Goal: Task Accomplishment & Management: Use online tool/utility

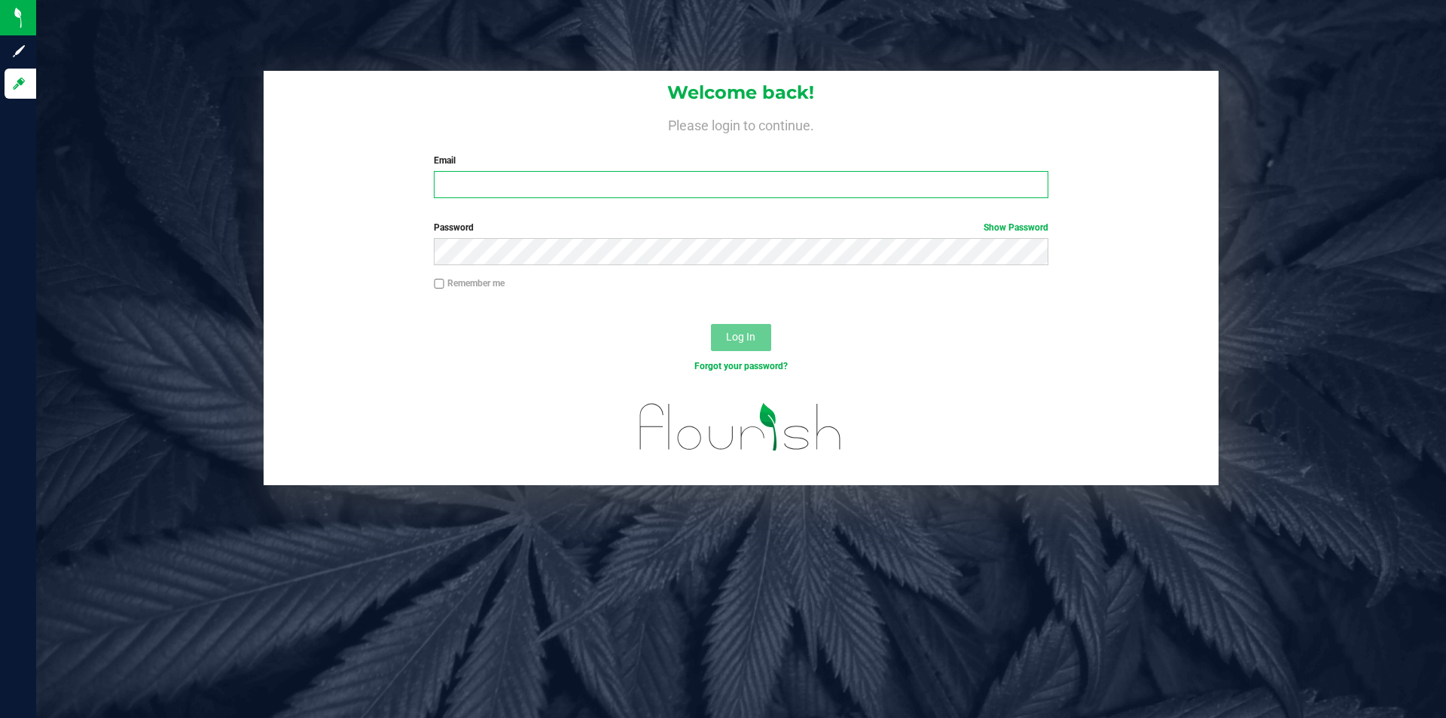
click at [990, 185] on input "Email" at bounding box center [741, 184] width 614 height 27
type input "[EMAIL_ADDRESS][DOMAIN_NAME]"
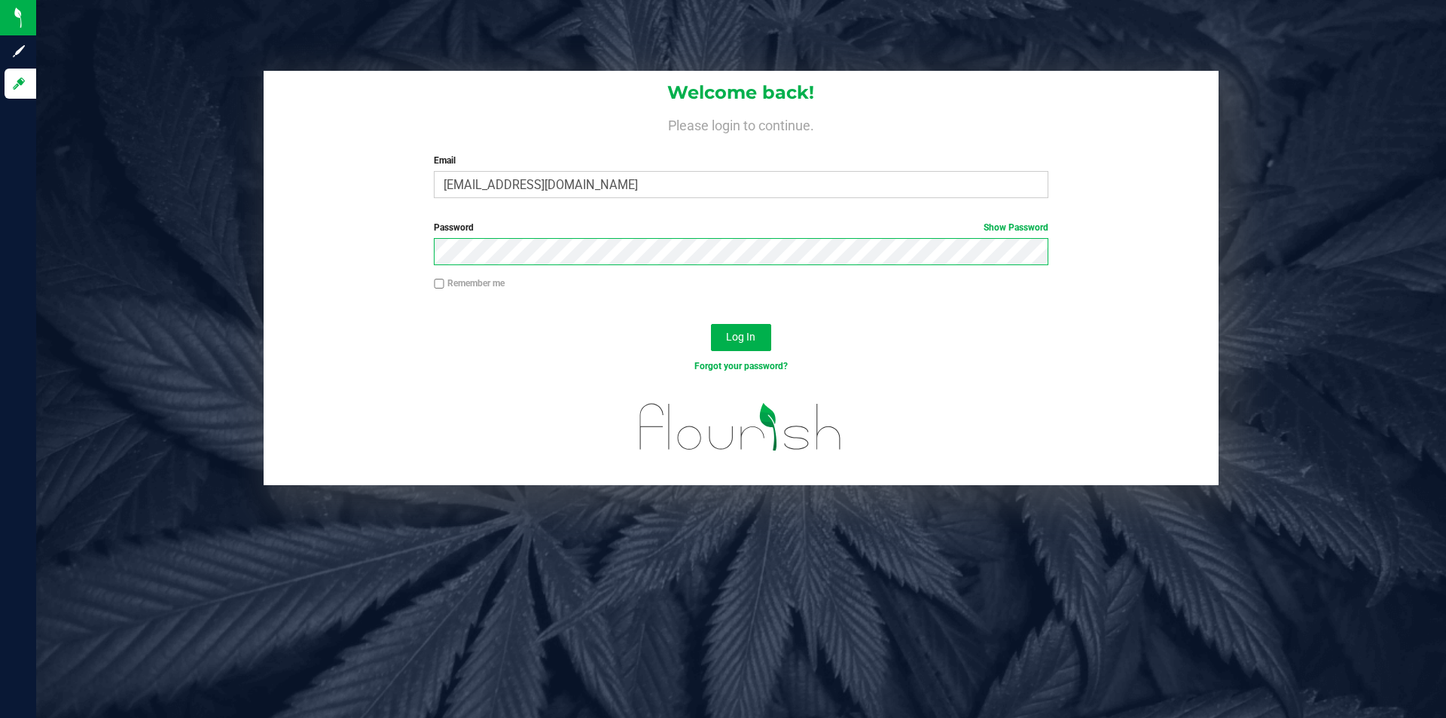
click at [711, 324] on button "Log In" at bounding box center [741, 337] width 60 height 27
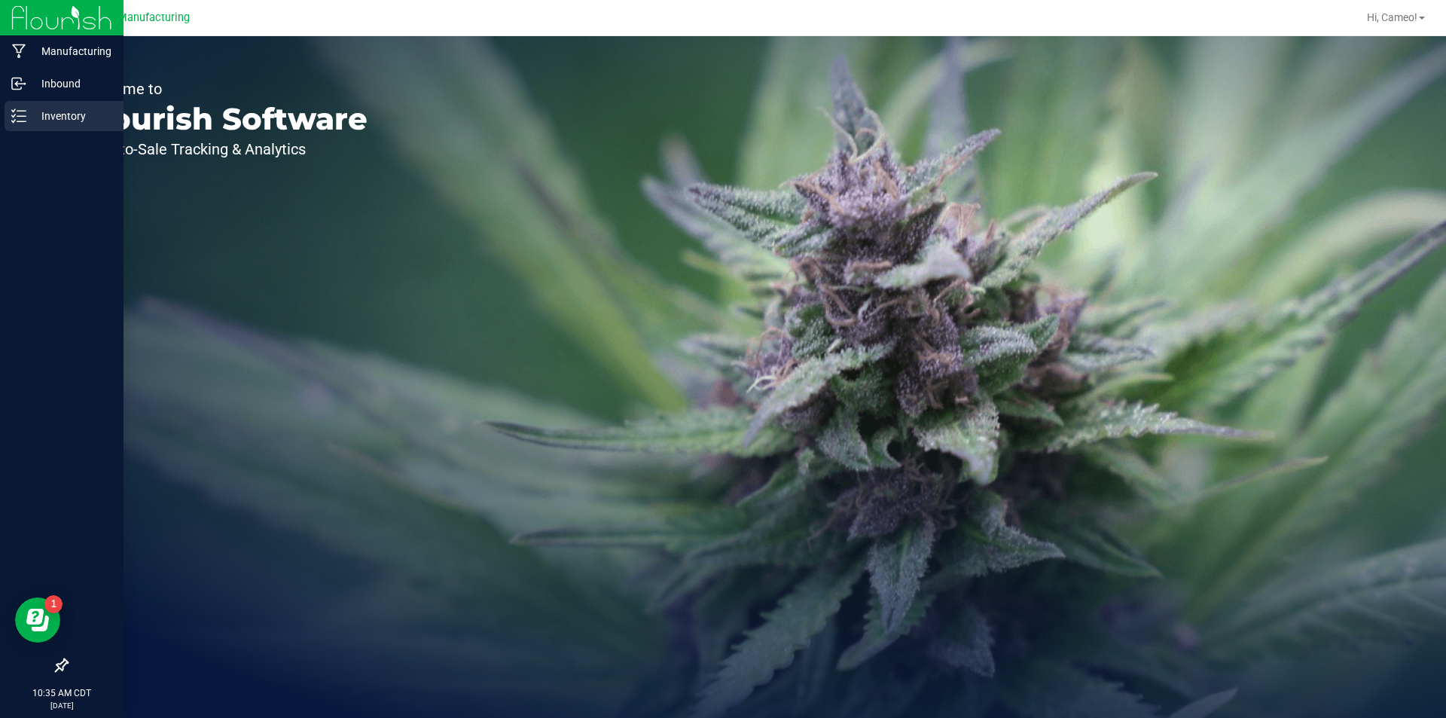
click at [37, 117] on p "Inventory" at bounding box center [71, 116] width 90 height 18
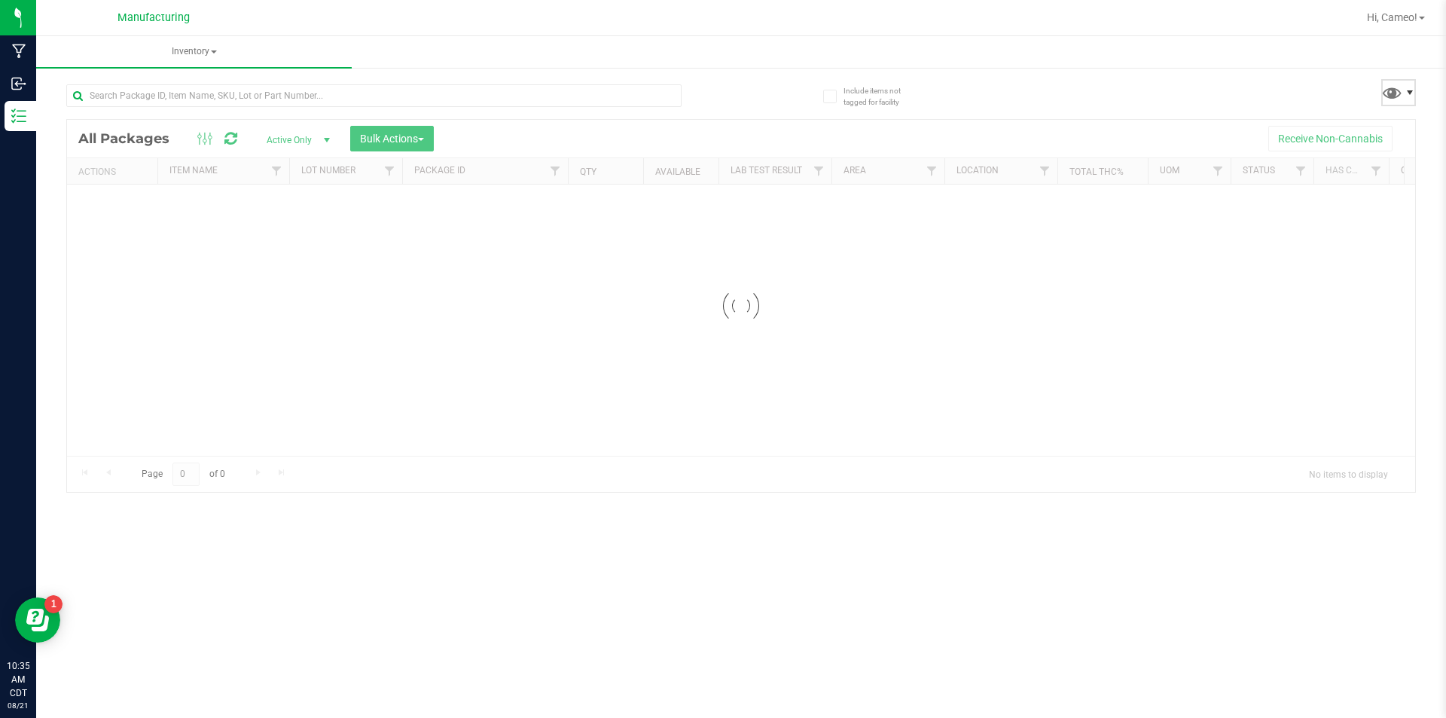
click at [1406, 94] on span at bounding box center [1410, 93] width 12 height 12
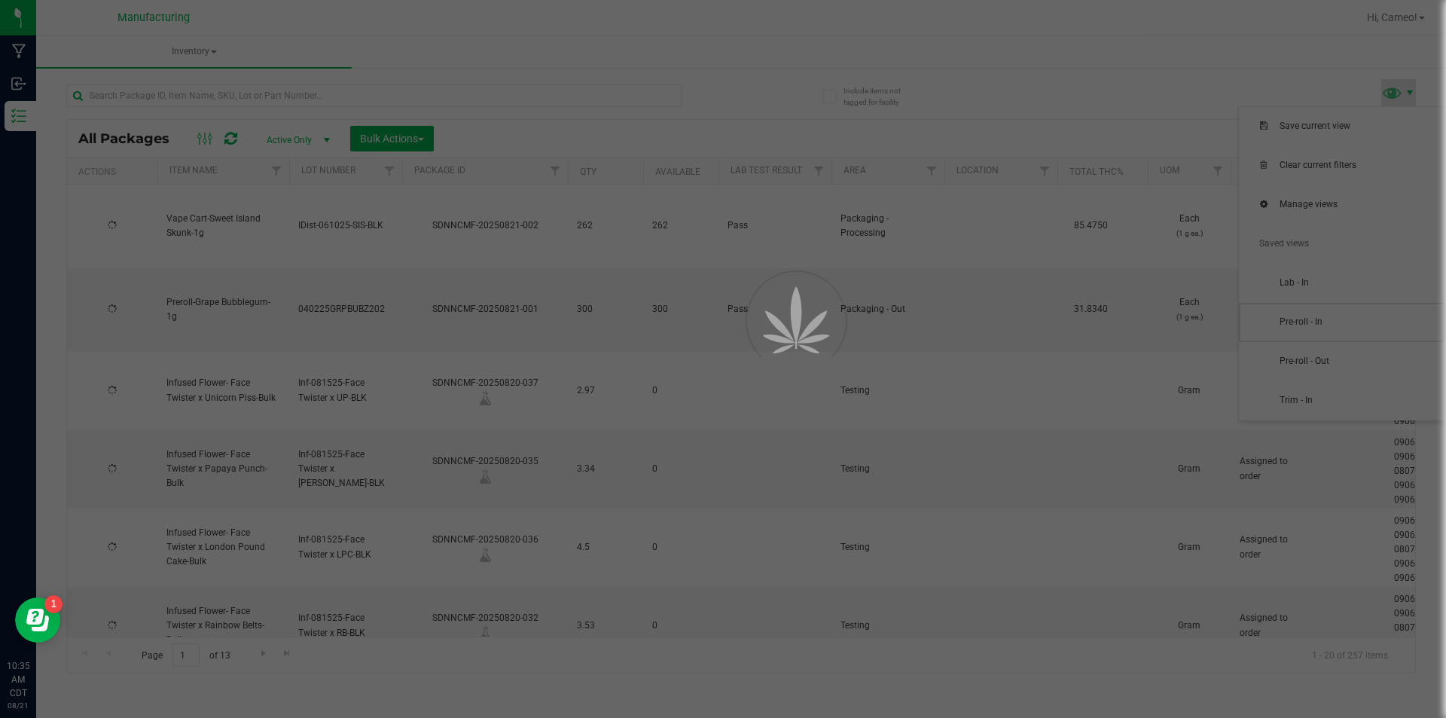
click at [1334, 324] on span "Pre-roll - In" at bounding box center [1358, 322] width 157 height 13
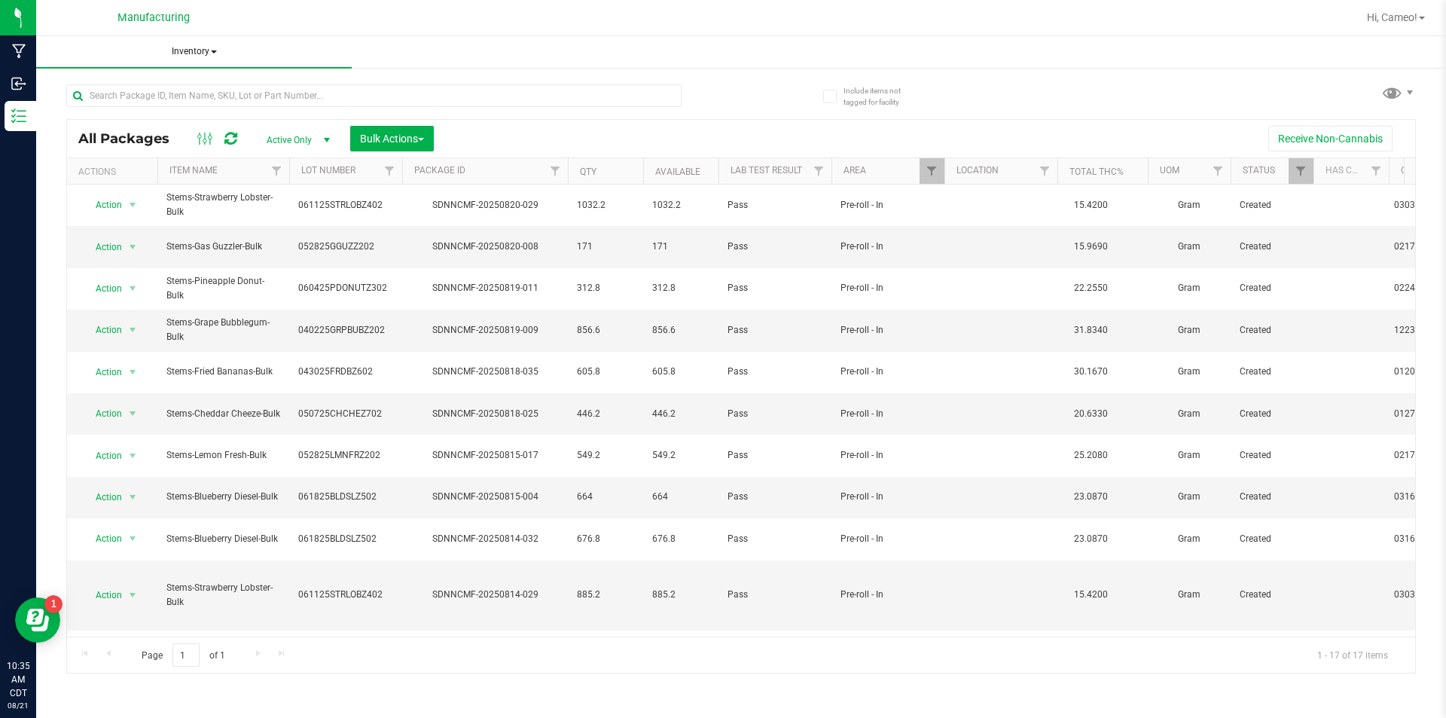
click at [203, 49] on span "Inventory" at bounding box center [194, 52] width 316 height 32
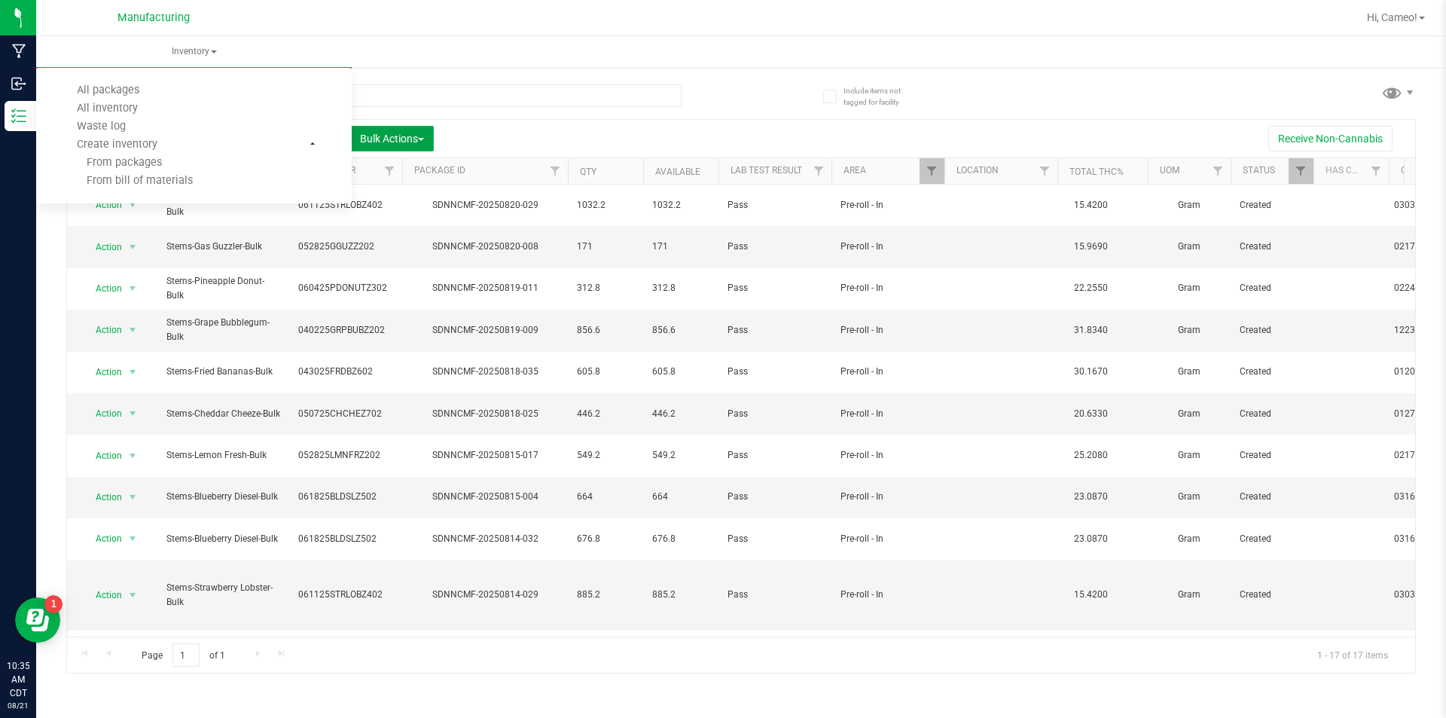
click at [401, 138] on span "Bulk Actions" at bounding box center [392, 139] width 64 height 12
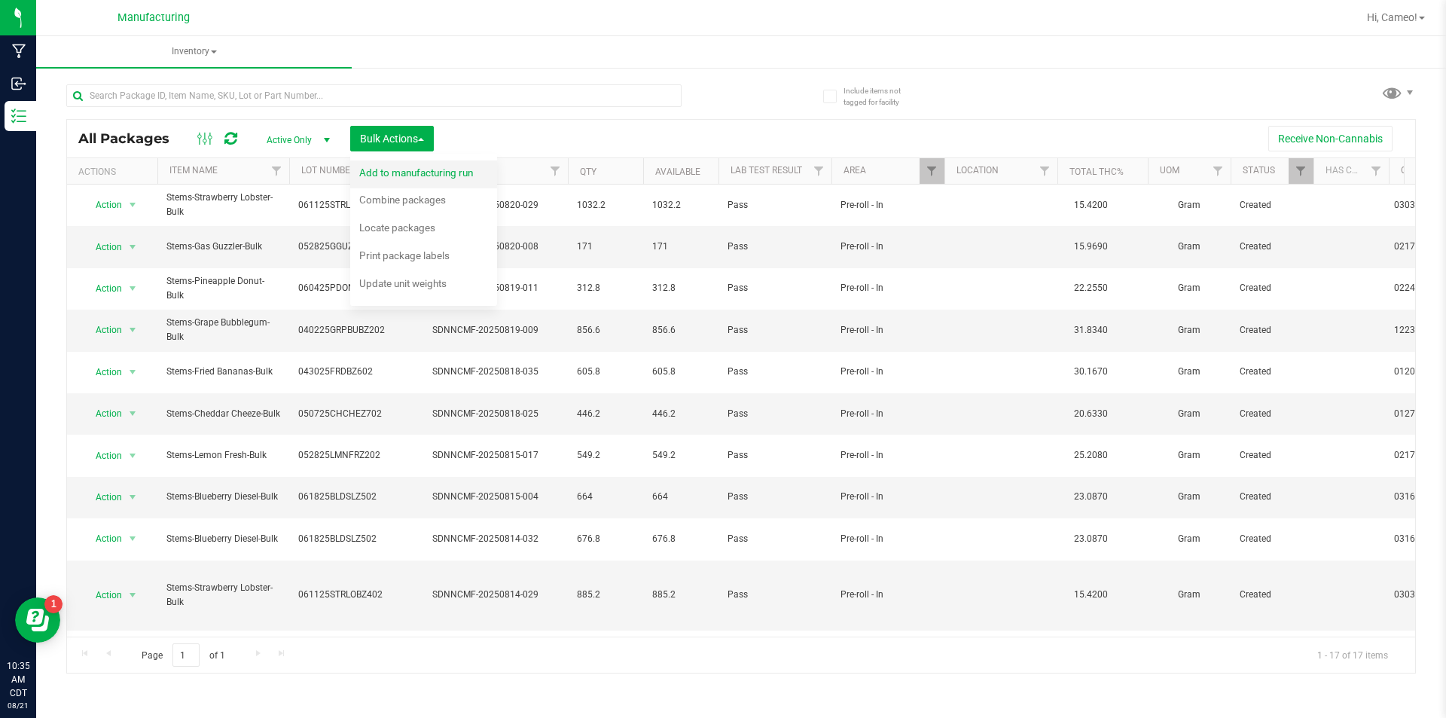
click at [399, 168] on span "Add to manufacturing run" at bounding box center [416, 172] width 114 height 12
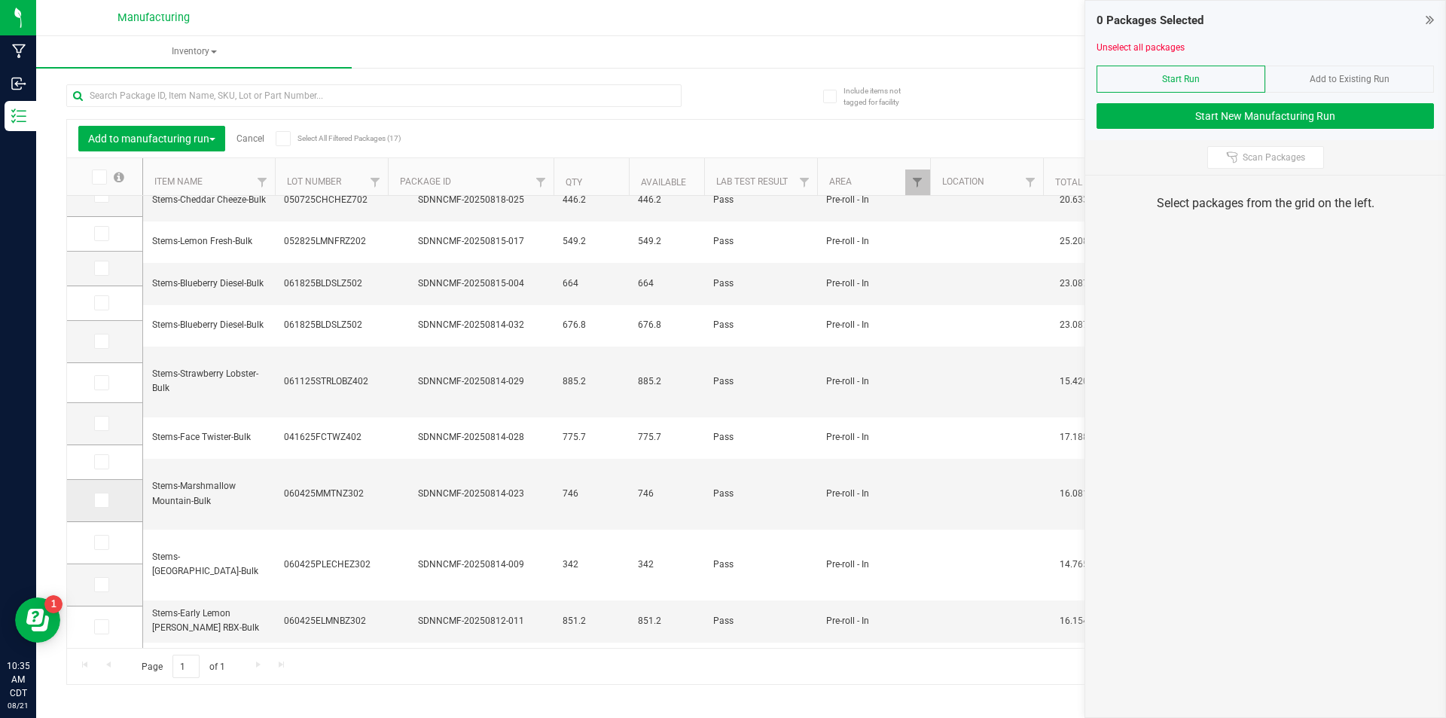
scroll to position [233, 0]
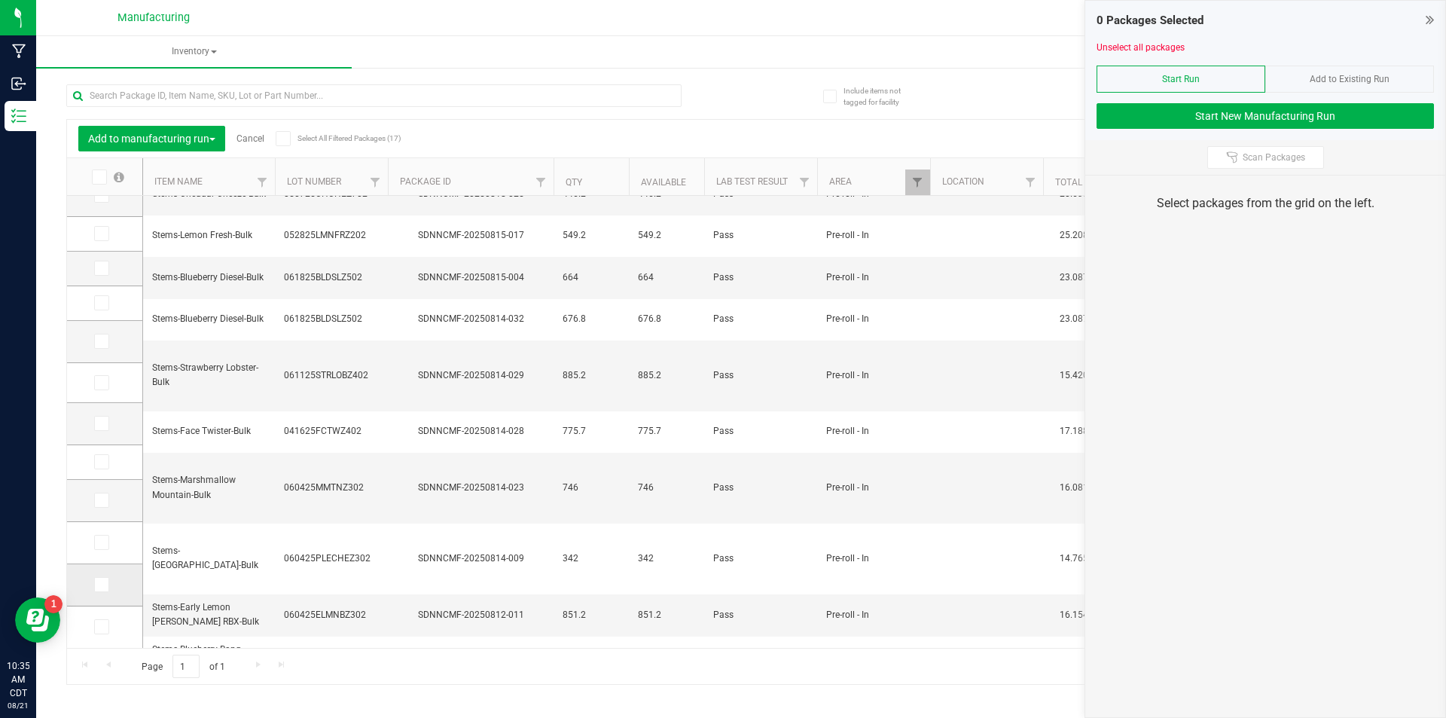
click at [99, 584] on icon at bounding box center [101, 584] width 10 height 0
click at [0, 0] on input "checkbox" at bounding box center [0, 0] width 0 height 0
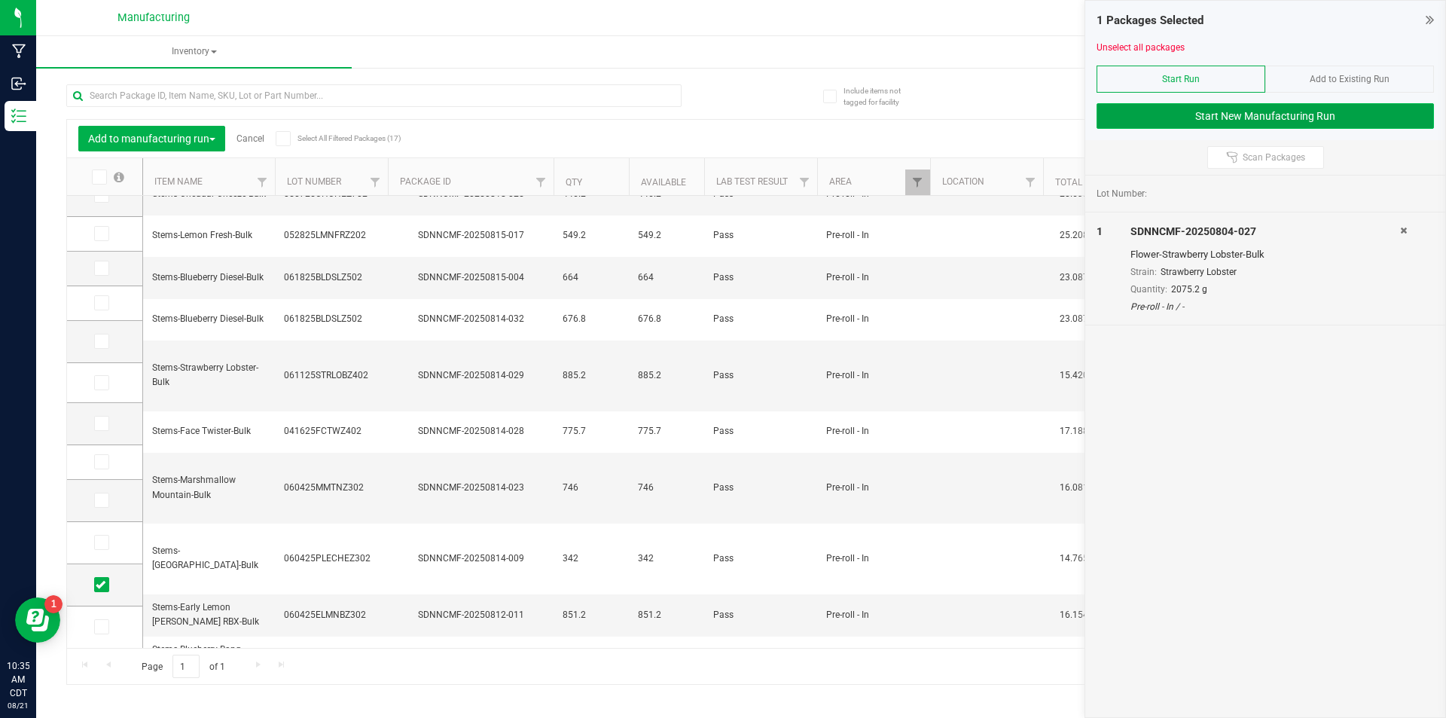
click at [1329, 121] on button "Start New Manufacturing Run" at bounding box center [1265, 116] width 337 height 26
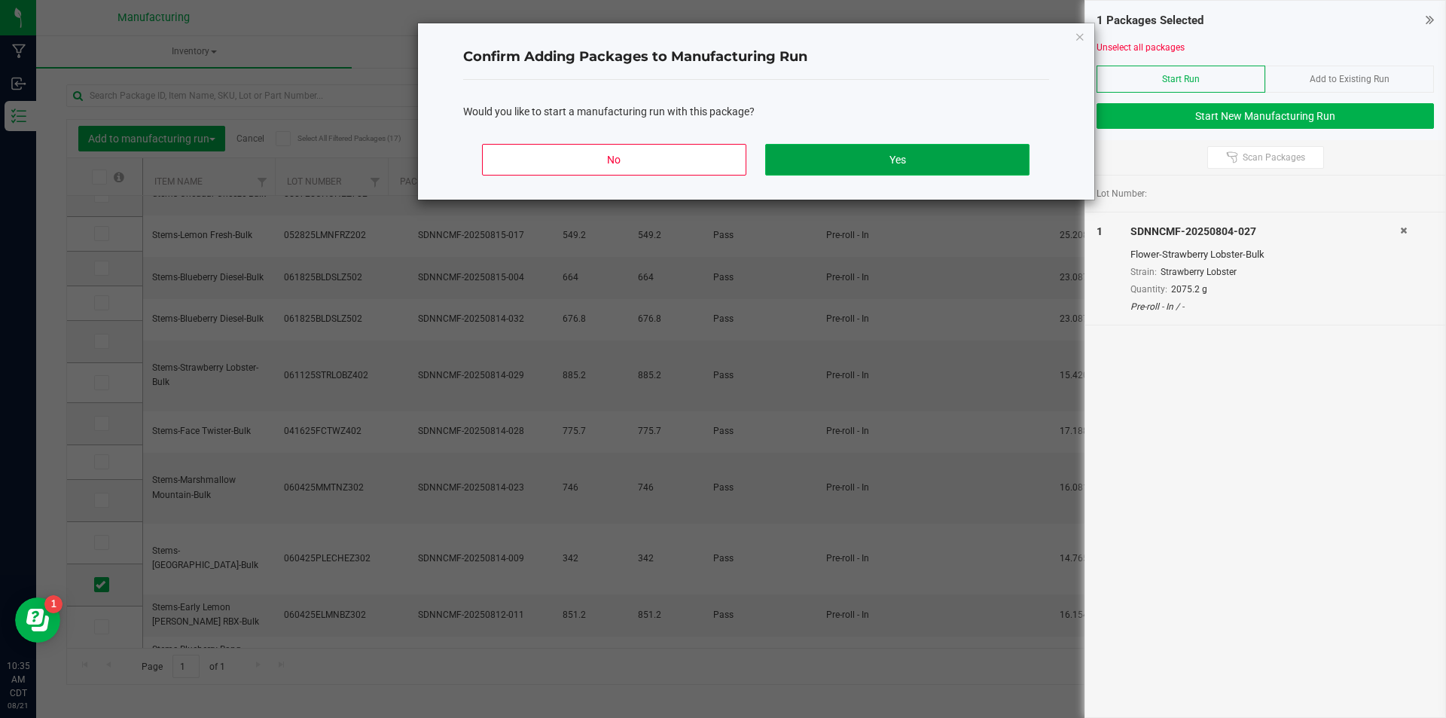
click at [958, 162] on button "Yes" at bounding box center [897, 160] width 264 height 32
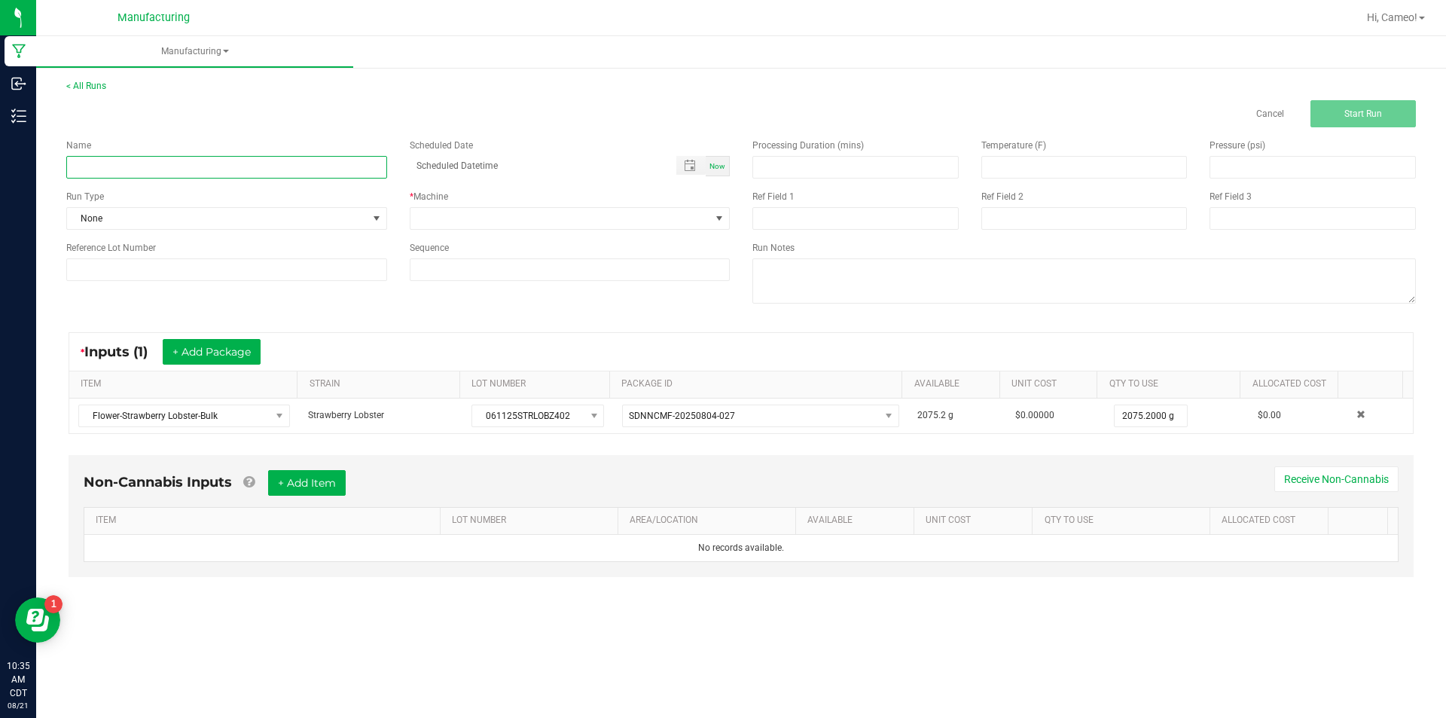
click at [271, 158] on input at bounding box center [226, 167] width 321 height 23
type input "082125 - Strawberry Lobster"
click at [720, 163] on span "Now" at bounding box center [717, 166] width 16 height 8
type input "[DATE] 10:35 AM"
click at [720, 206] on div "* Machine" at bounding box center [569, 210] width 343 height 40
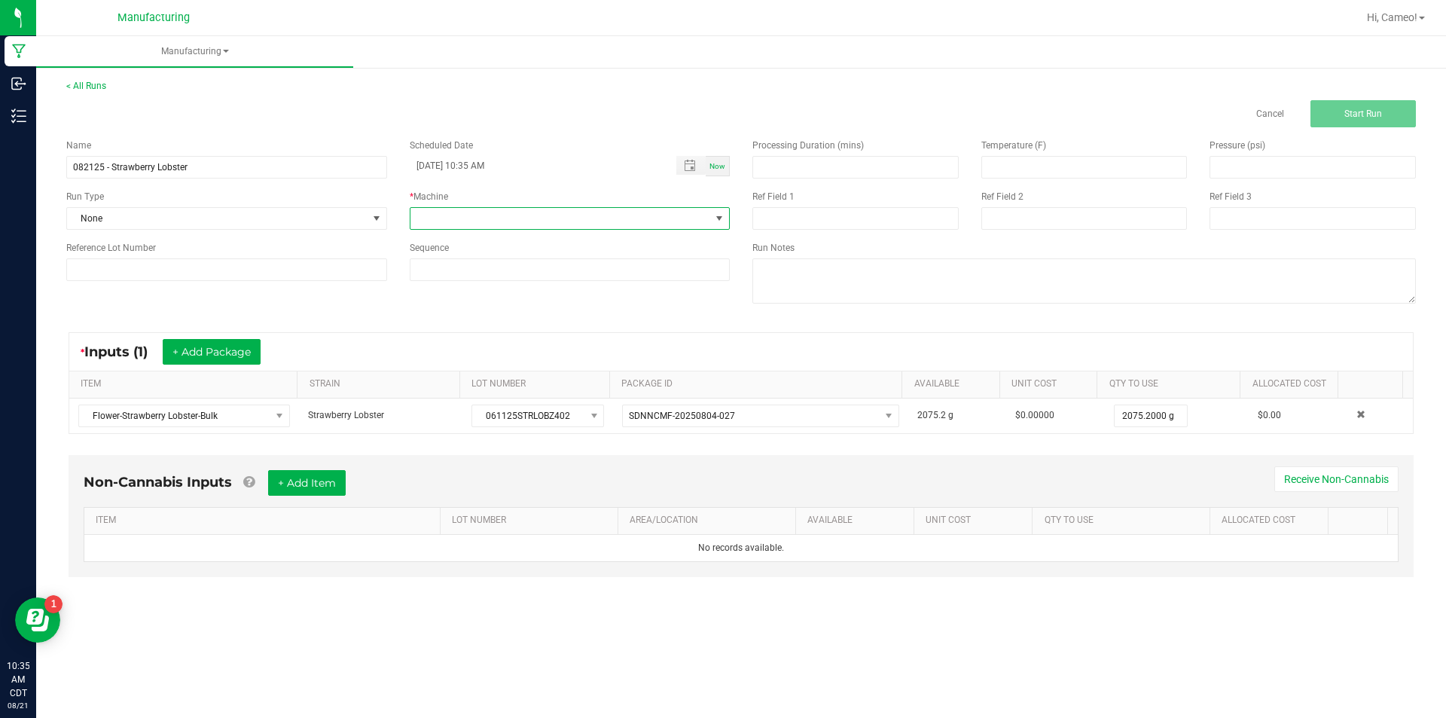
click at [695, 223] on span at bounding box center [560, 218] width 301 height 21
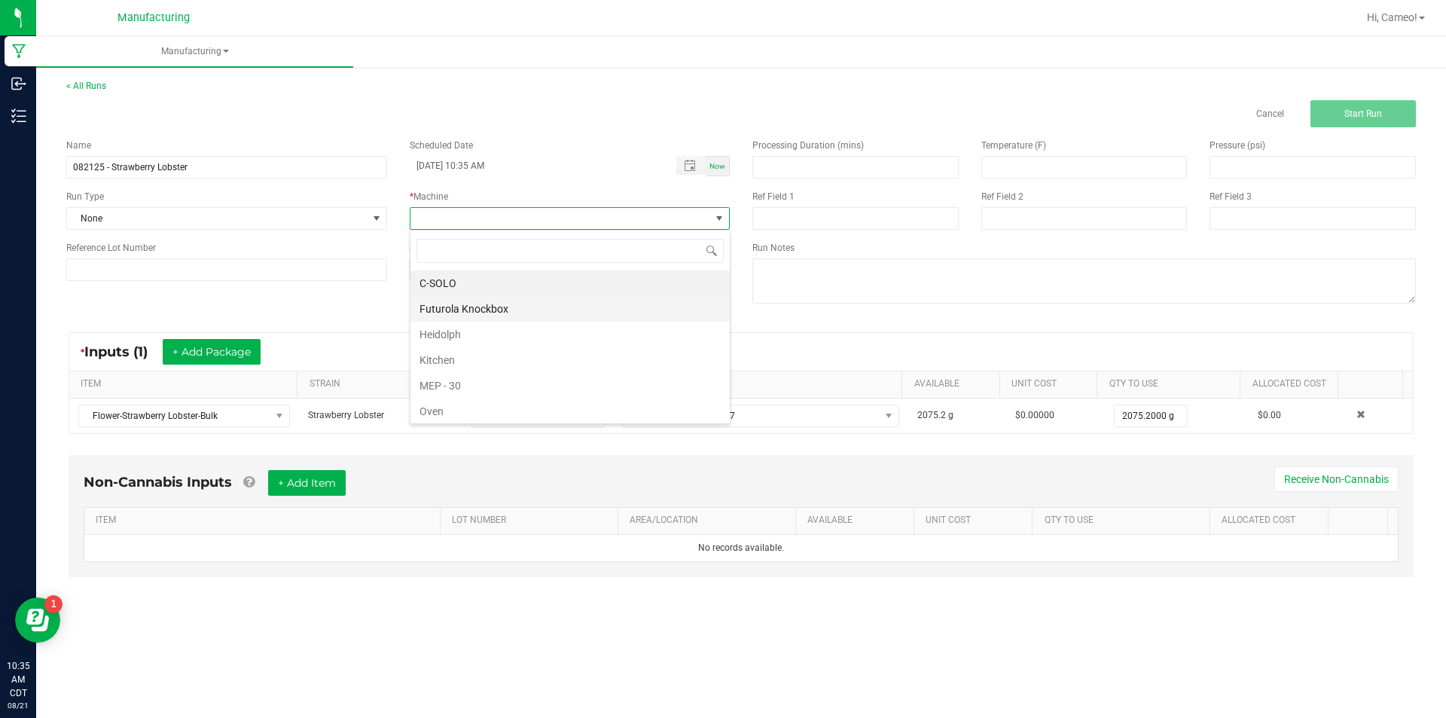
click at [482, 313] on li "Futurola Knockbox" at bounding box center [569, 309] width 319 height 26
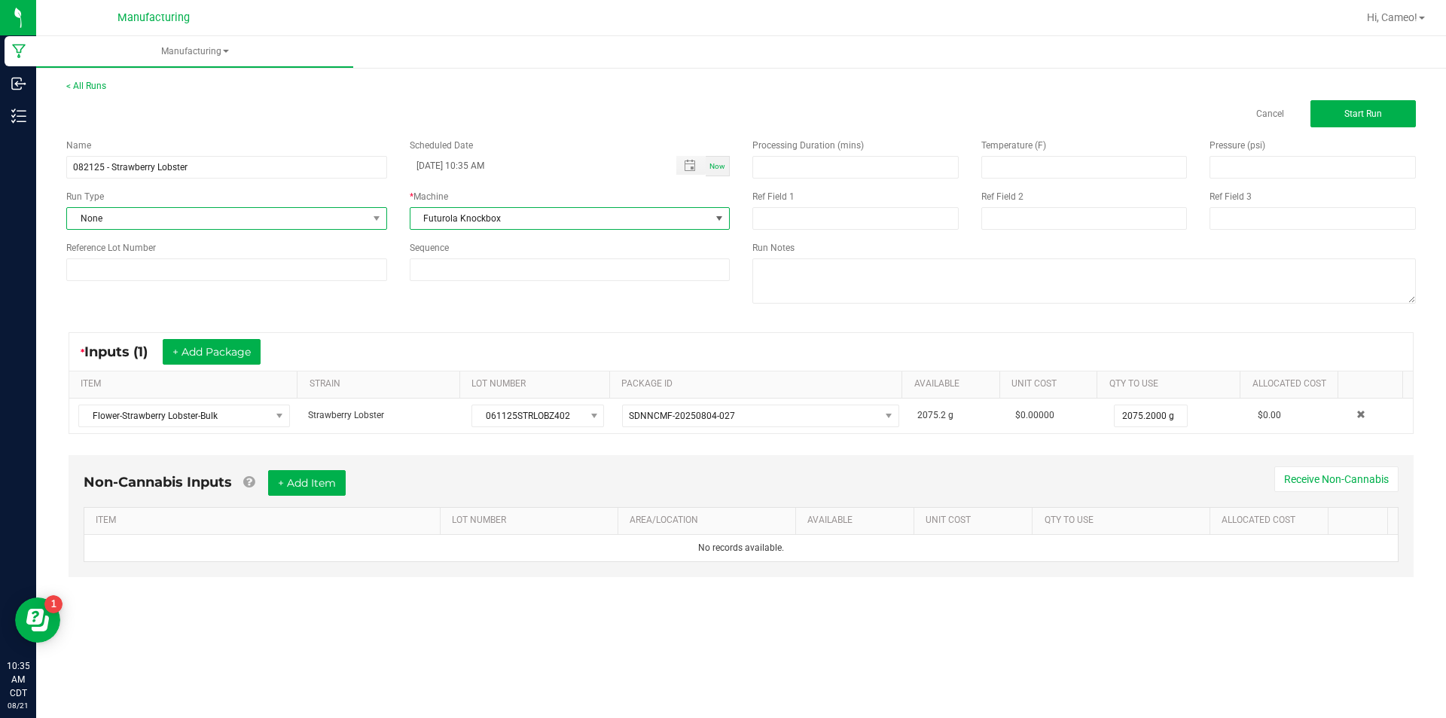
click at [287, 212] on span "None" at bounding box center [217, 218] width 301 height 21
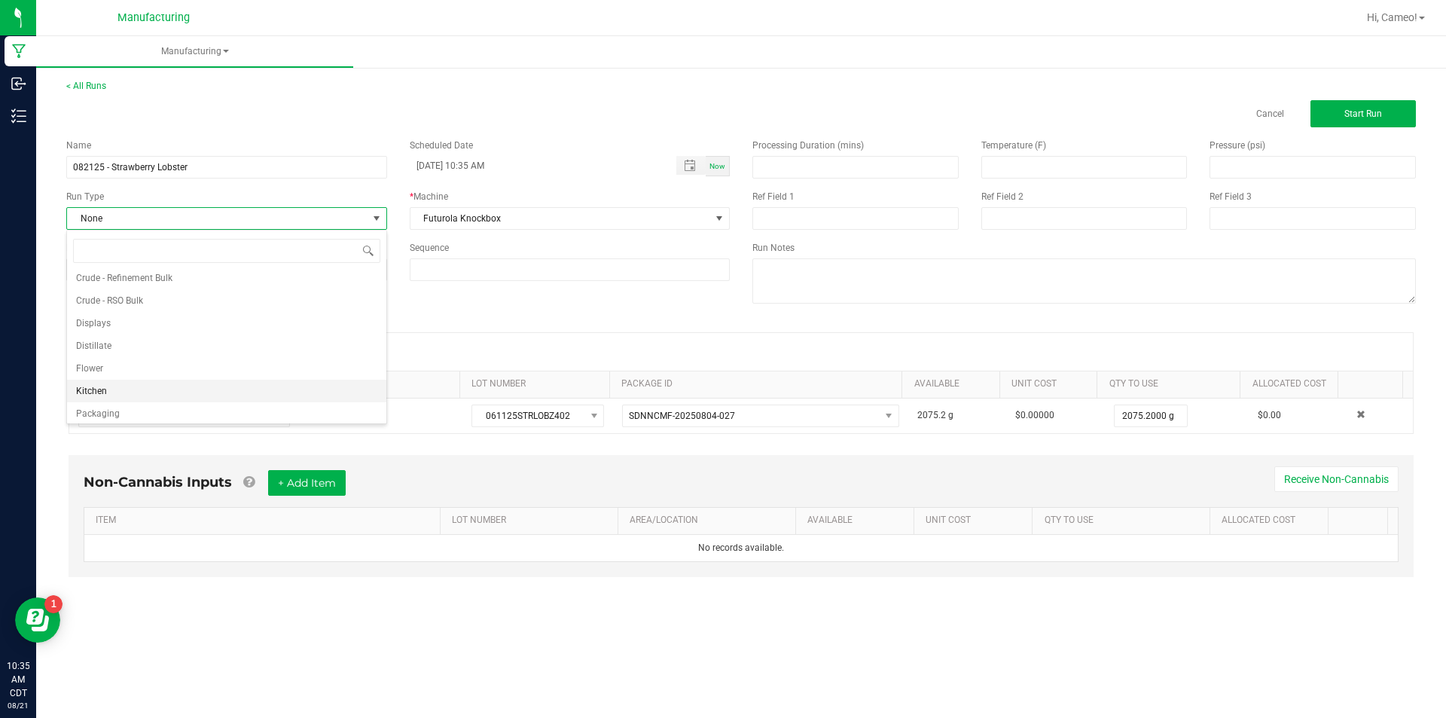
scroll to position [75, 0]
click at [132, 412] on li "Pre-roll" at bounding box center [226, 409] width 319 height 23
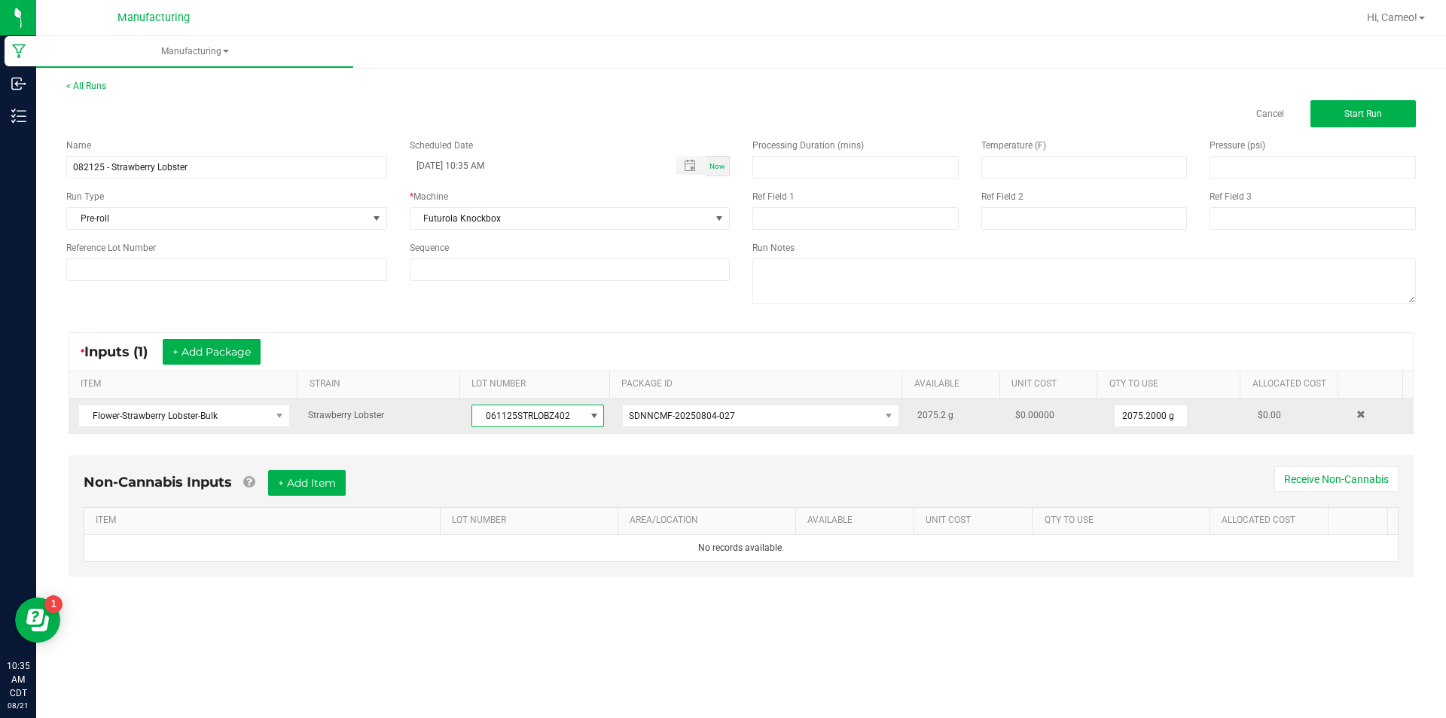
click at [514, 416] on span "061125STRLOBZ402" at bounding box center [528, 415] width 112 height 21
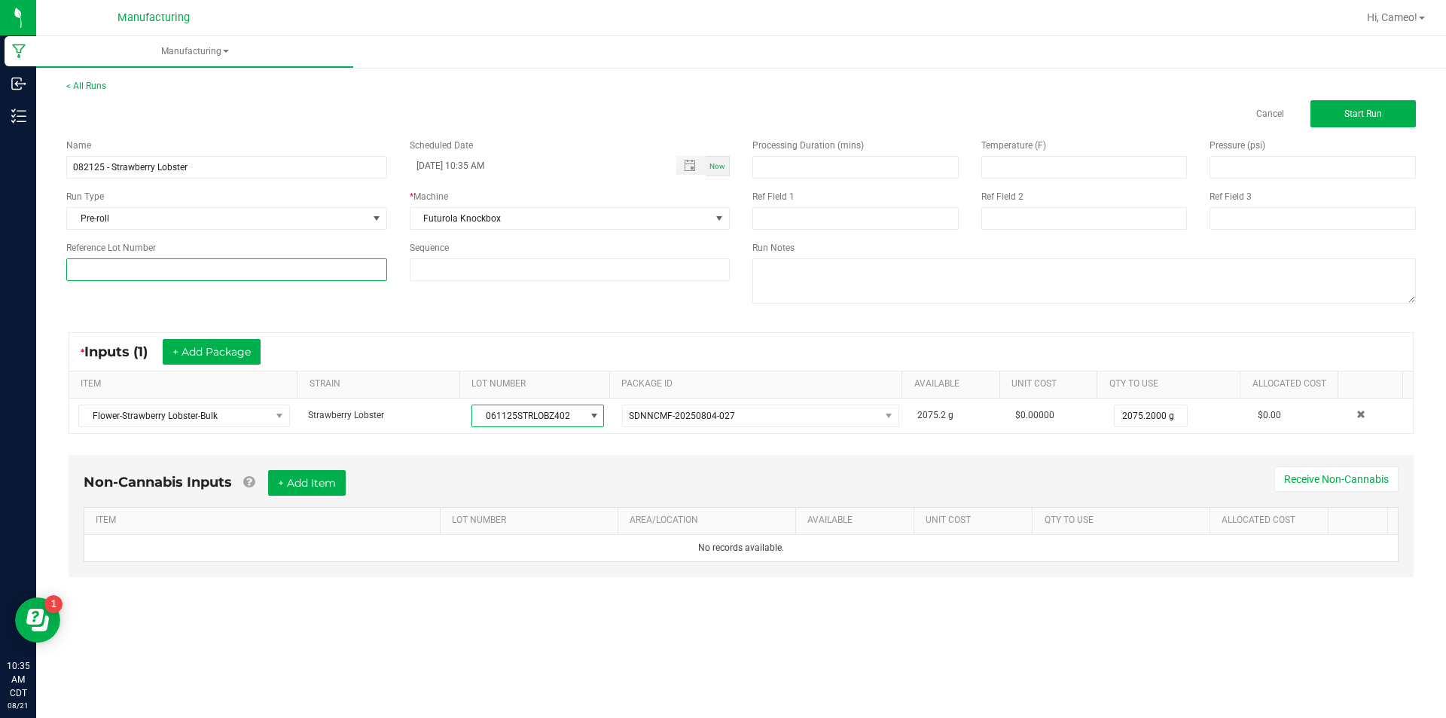
click at [276, 267] on input at bounding box center [226, 269] width 321 height 23
paste input "061125STRLOBZ402"
type input "061125STRLOBZ402"
click at [1345, 121] on button "Start Run" at bounding box center [1363, 113] width 105 height 27
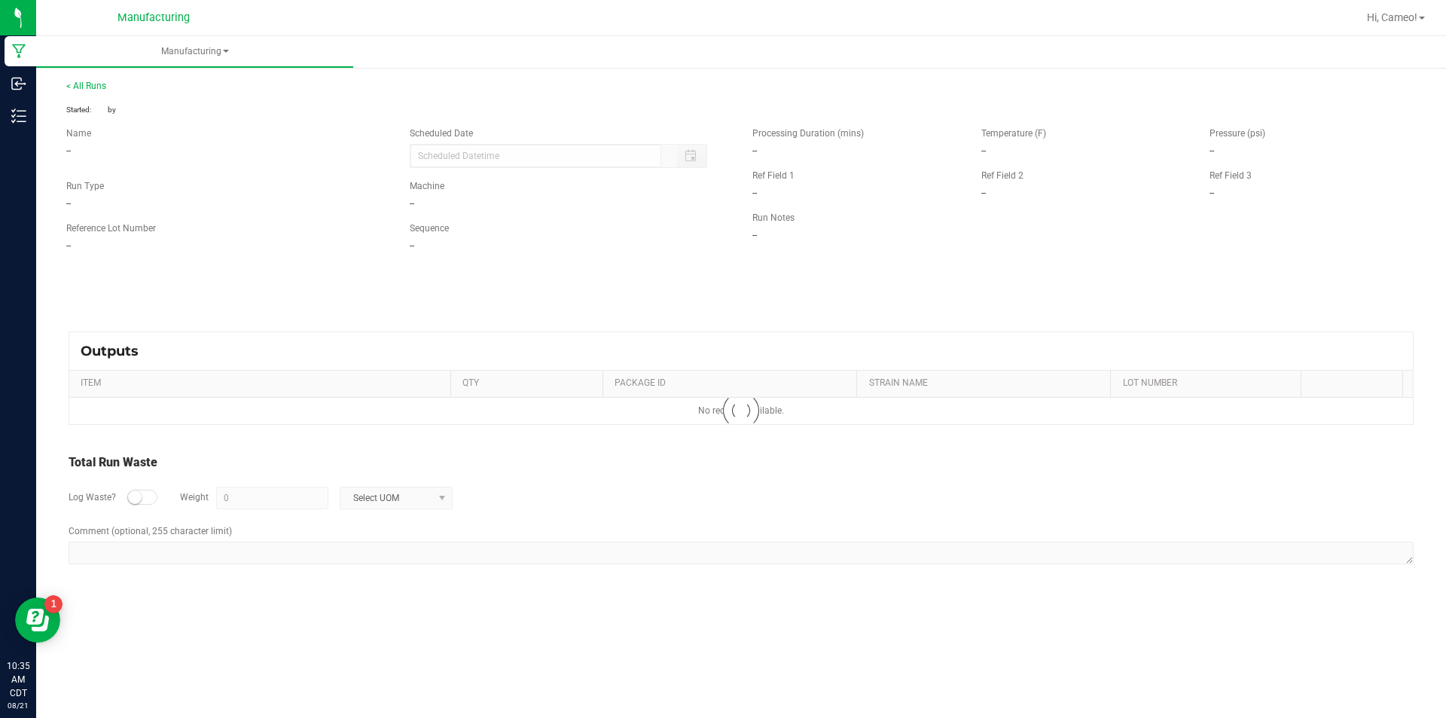
type input "[DATE] 10:35 AM"
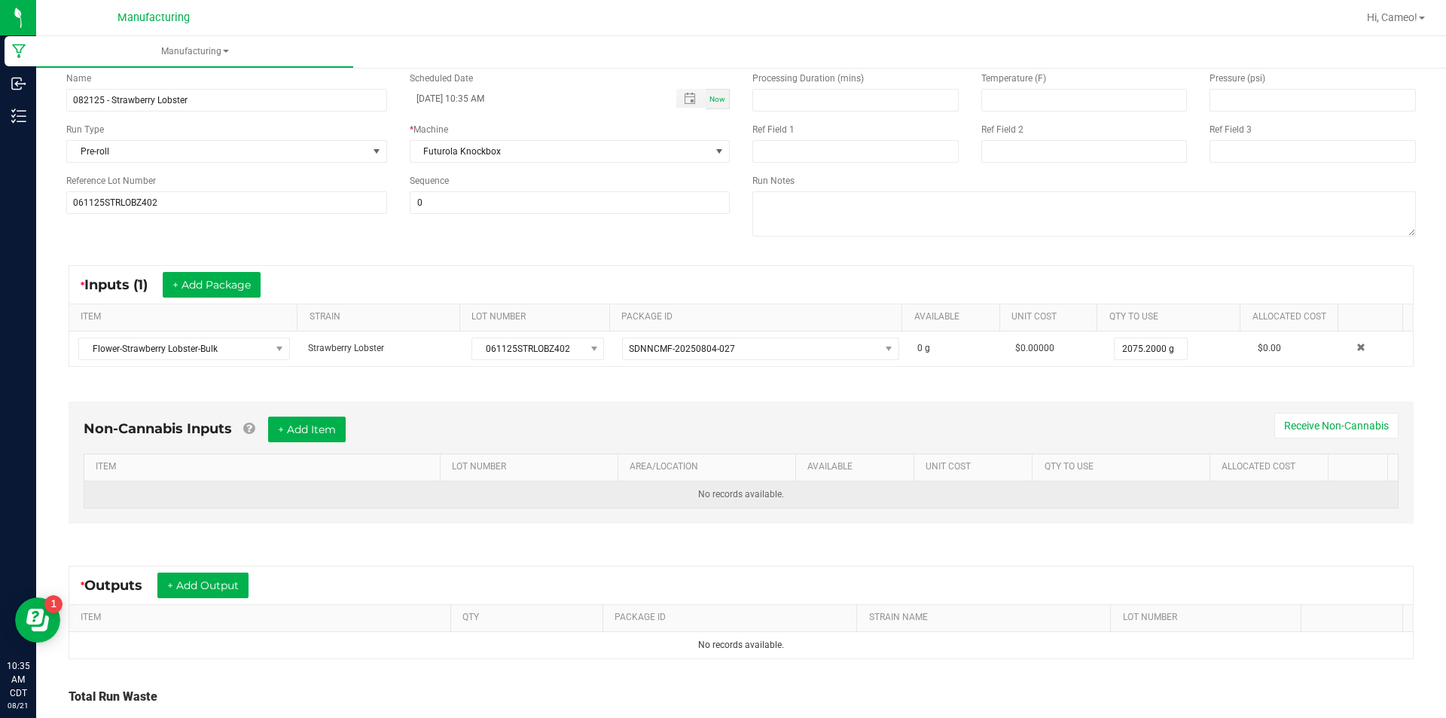
scroll to position [200, 0]
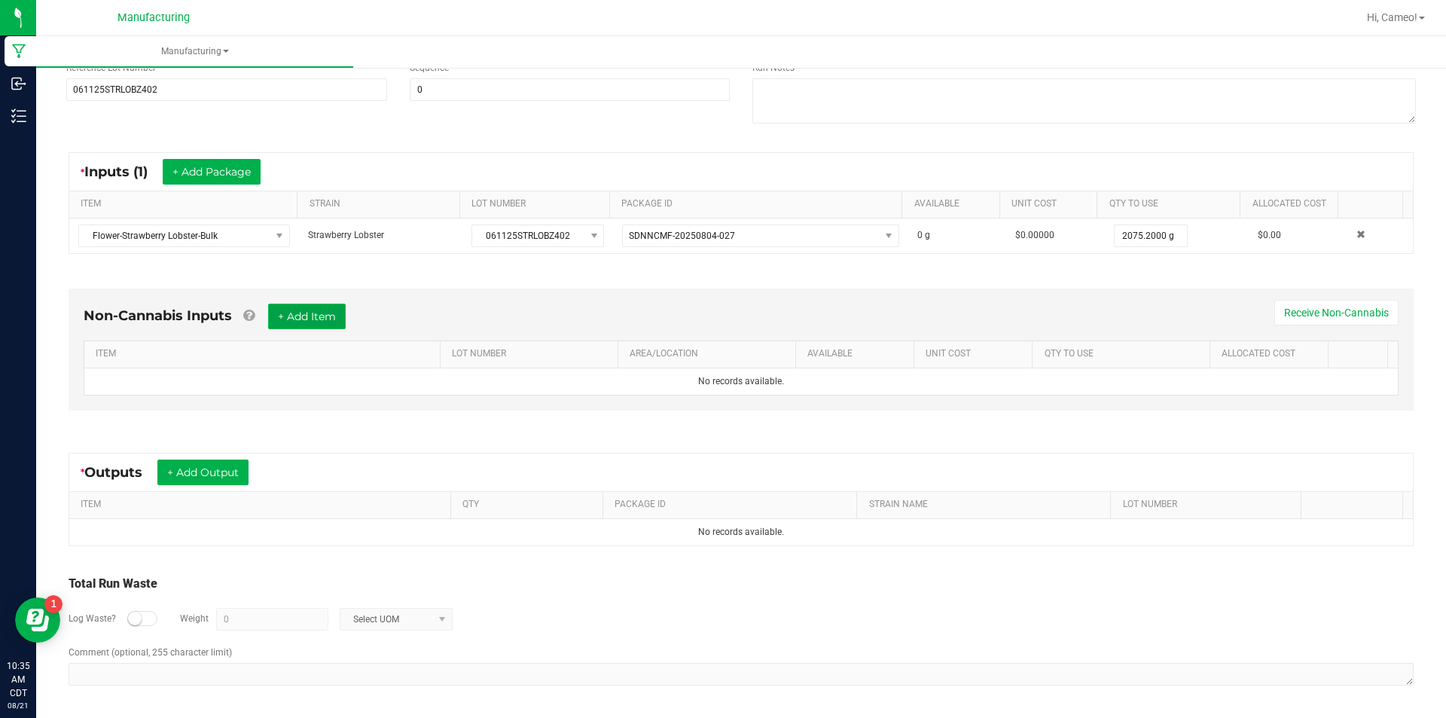
click at [321, 319] on button "+ Add Item" at bounding box center [307, 317] width 78 height 26
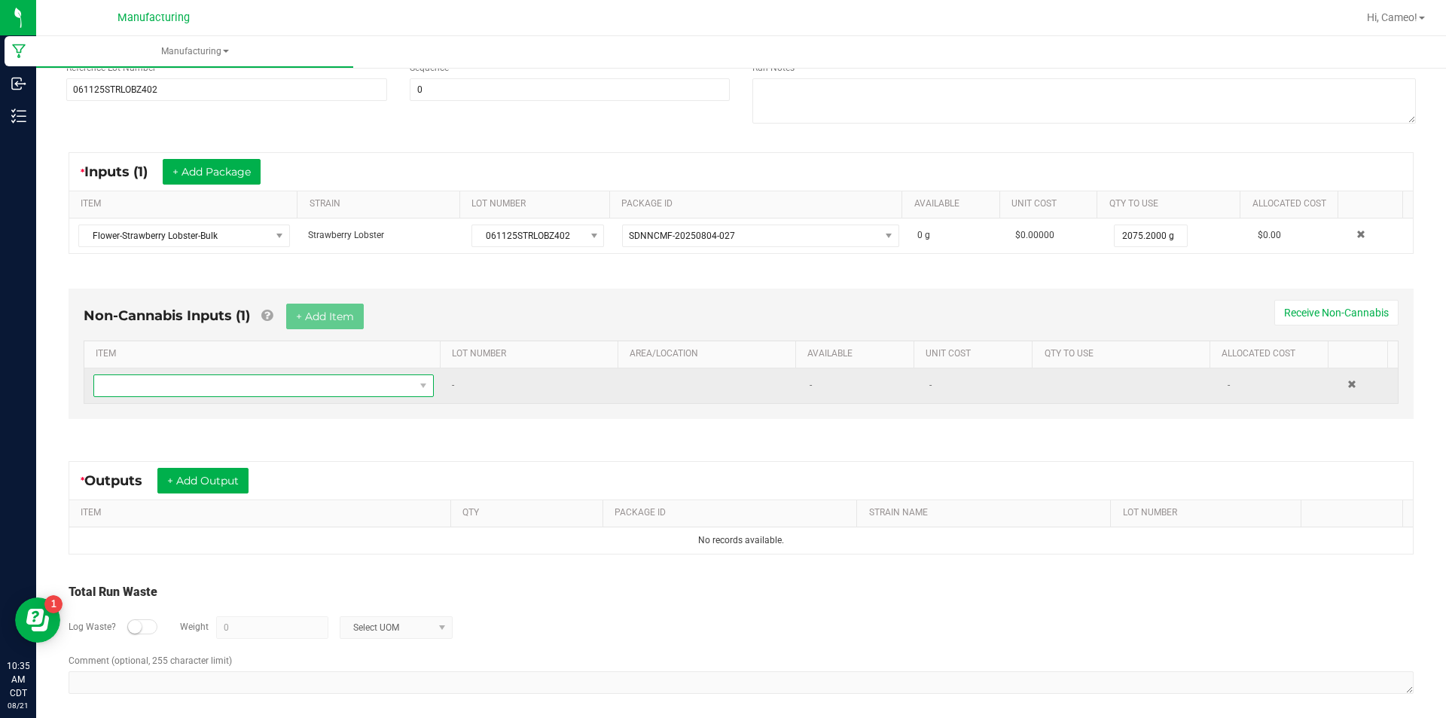
click at [310, 383] on span "NO DATA FOUND" at bounding box center [254, 385] width 320 height 21
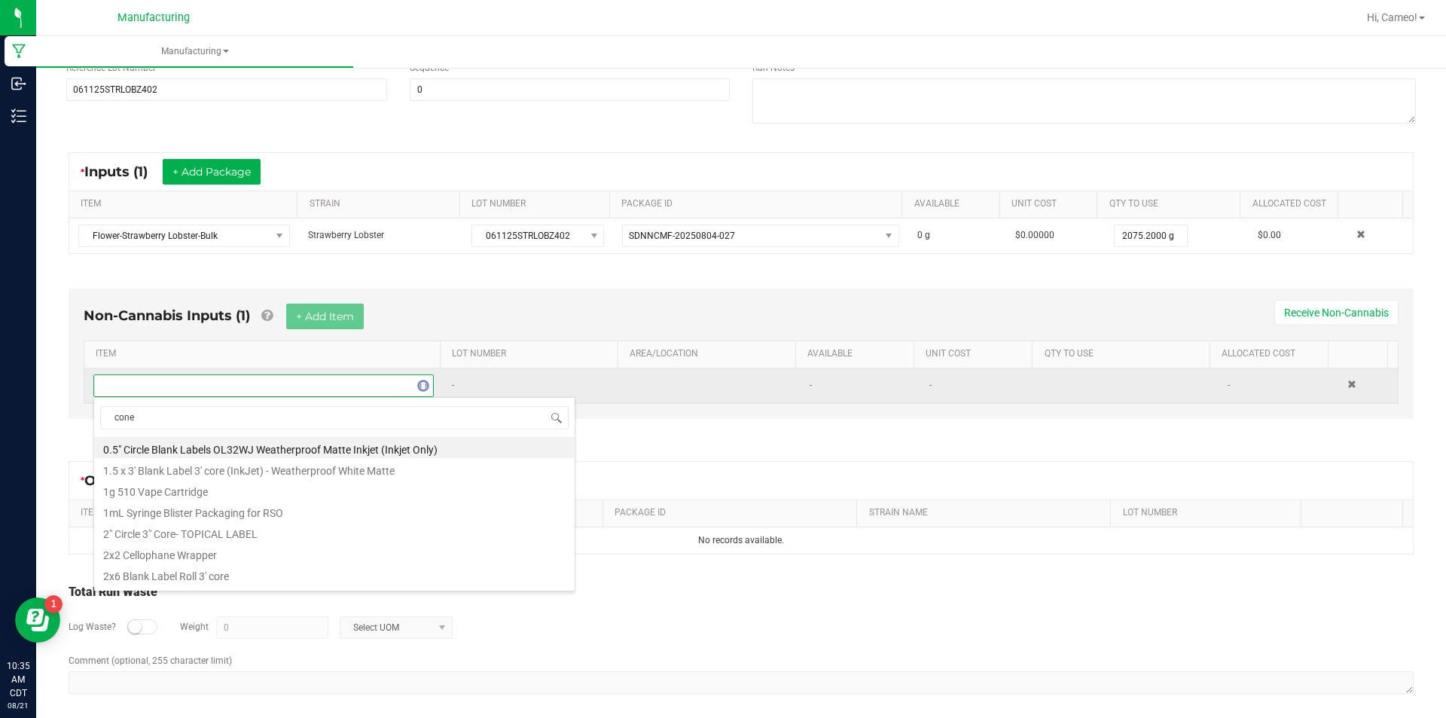
type input "cones"
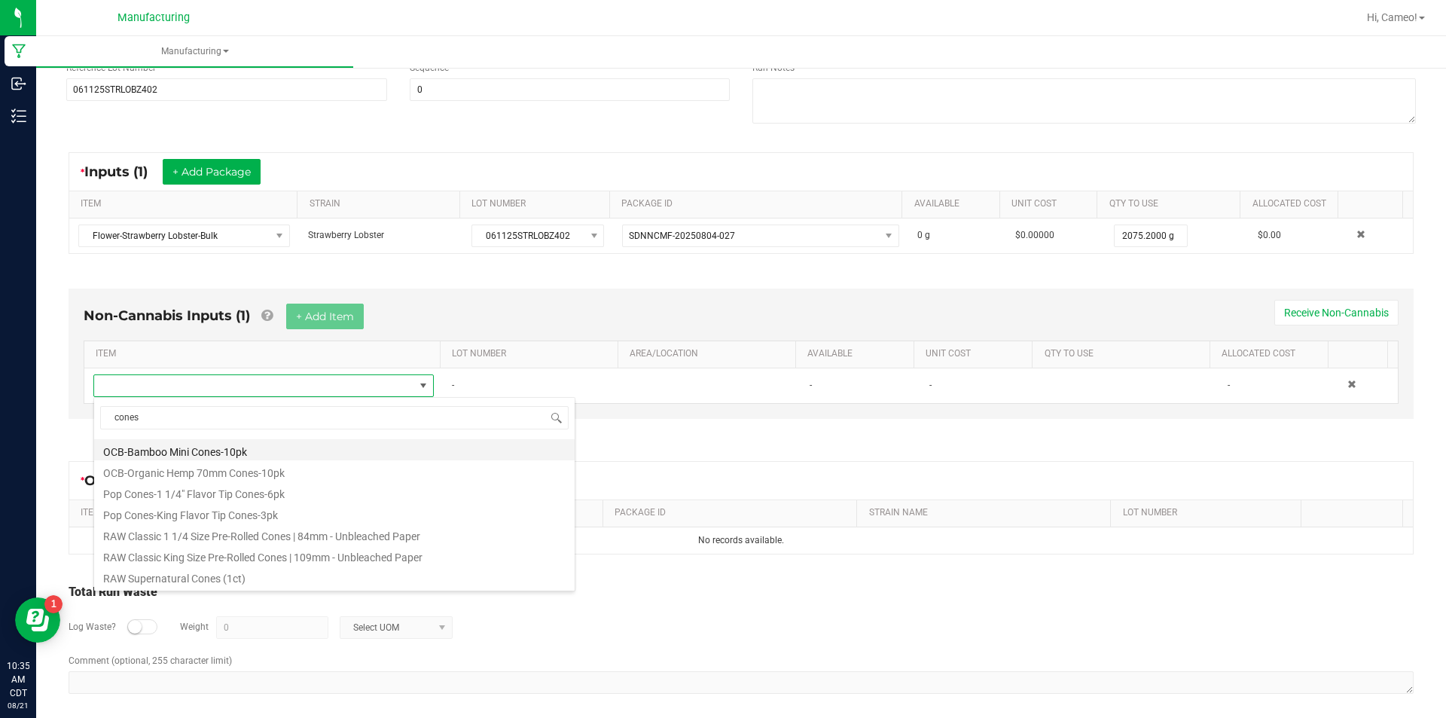
scroll to position [753, 0]
click at [342, 460] on li "RAW Classic King Size Pre-Rolled Cones | 109mm - Unbleached Paper" at bounding box center [334, 453] width 481 height 21
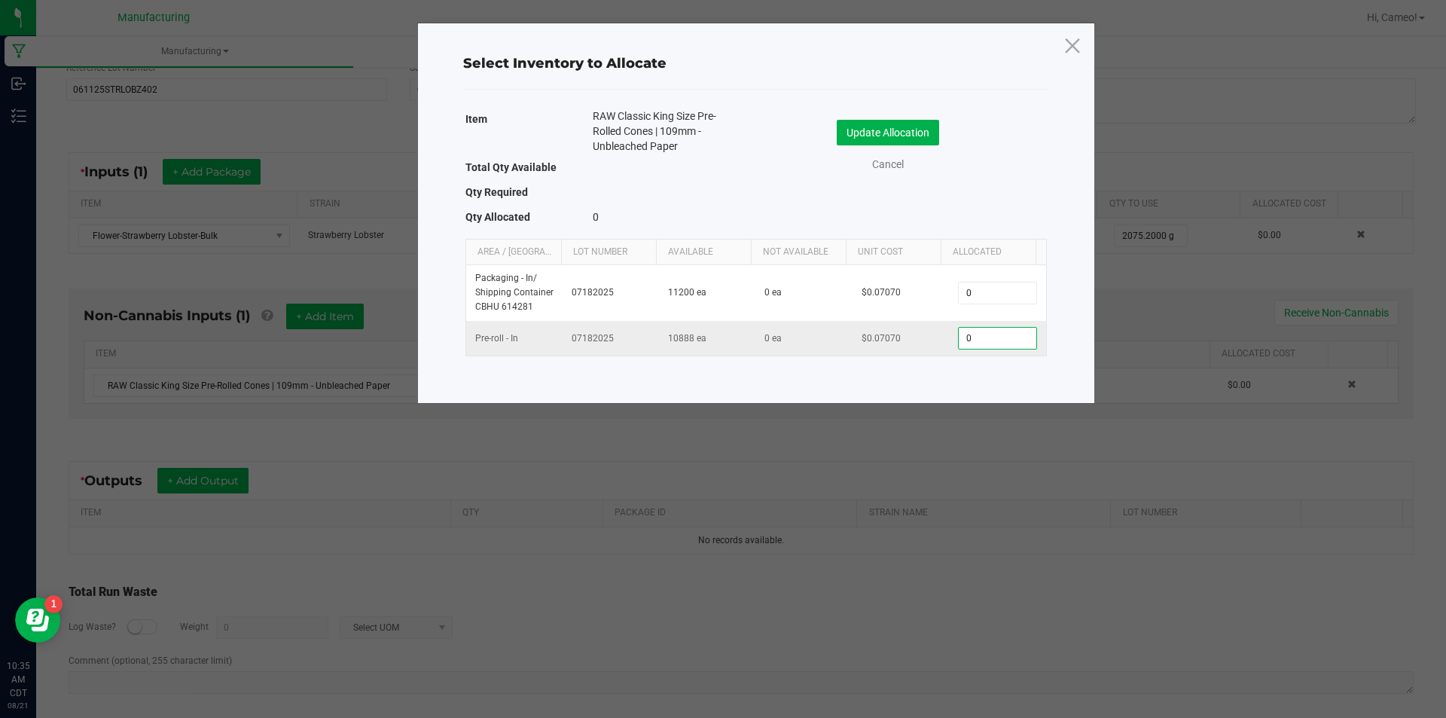
click at [1011, 339] on input "0" at bounding box center [997, 338] width 77 height 21
type input "913"
click at [931, 132] on button "Update Allocation" at bounding box center [888, 133] width 102 height 26
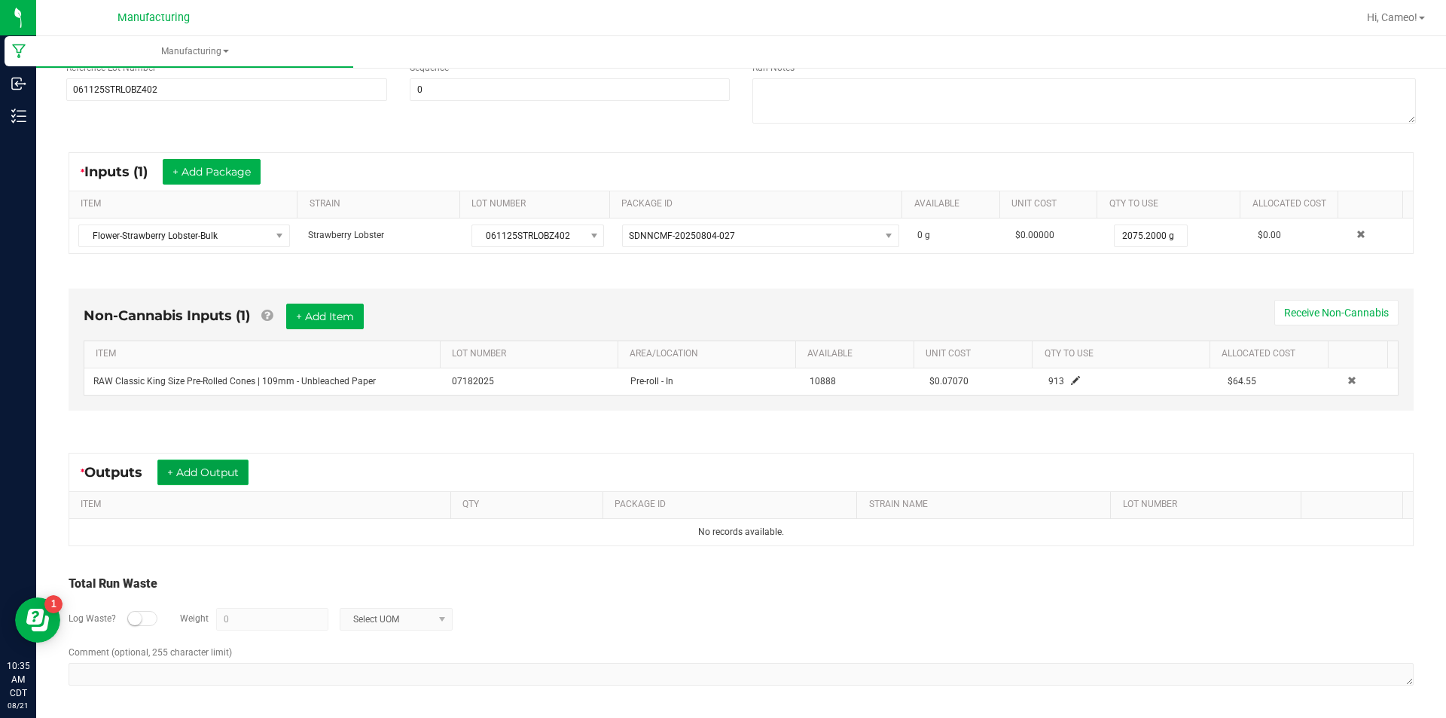
click at [218, 459] on button "+ Add Output" at bounding box center [202, 472] width 91 height 26
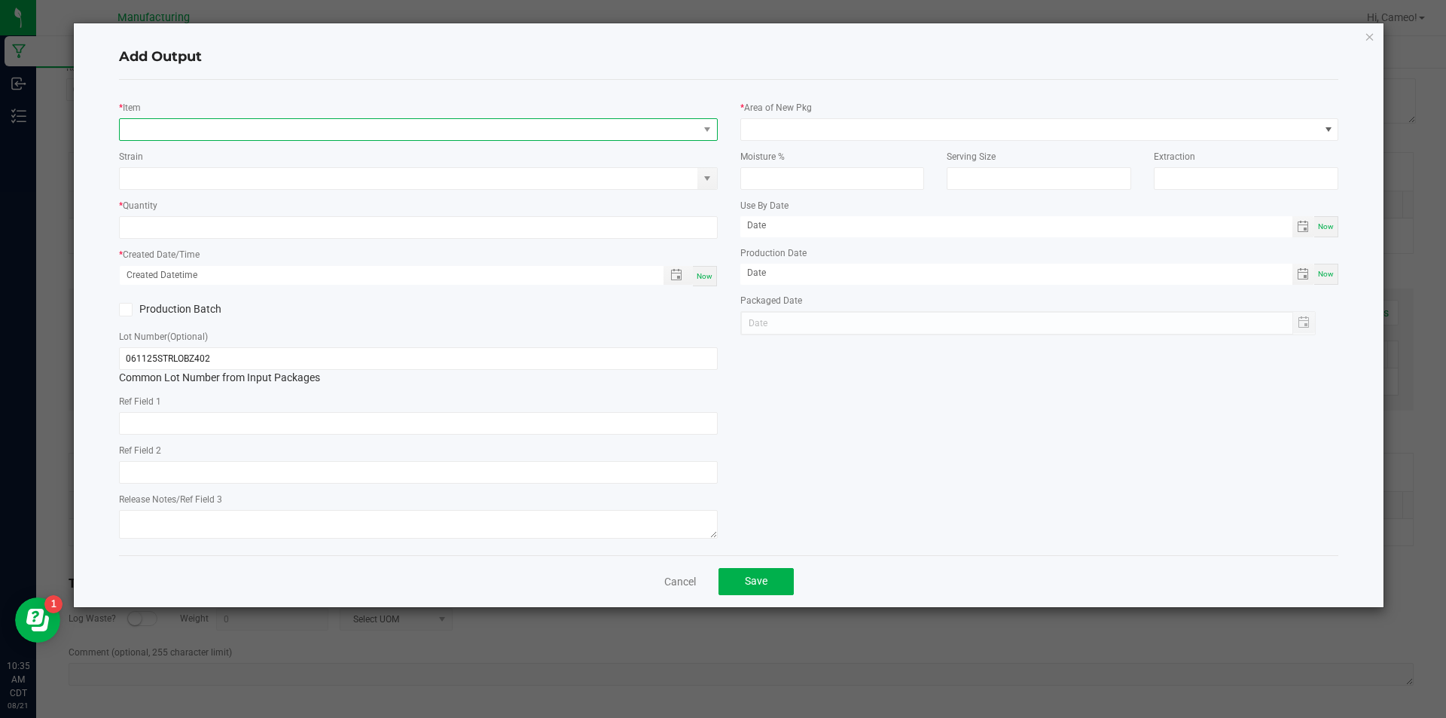
click at [471, 134] on span "NO DATA FOUND" at bounding box center [409, 129] width 578 height 21
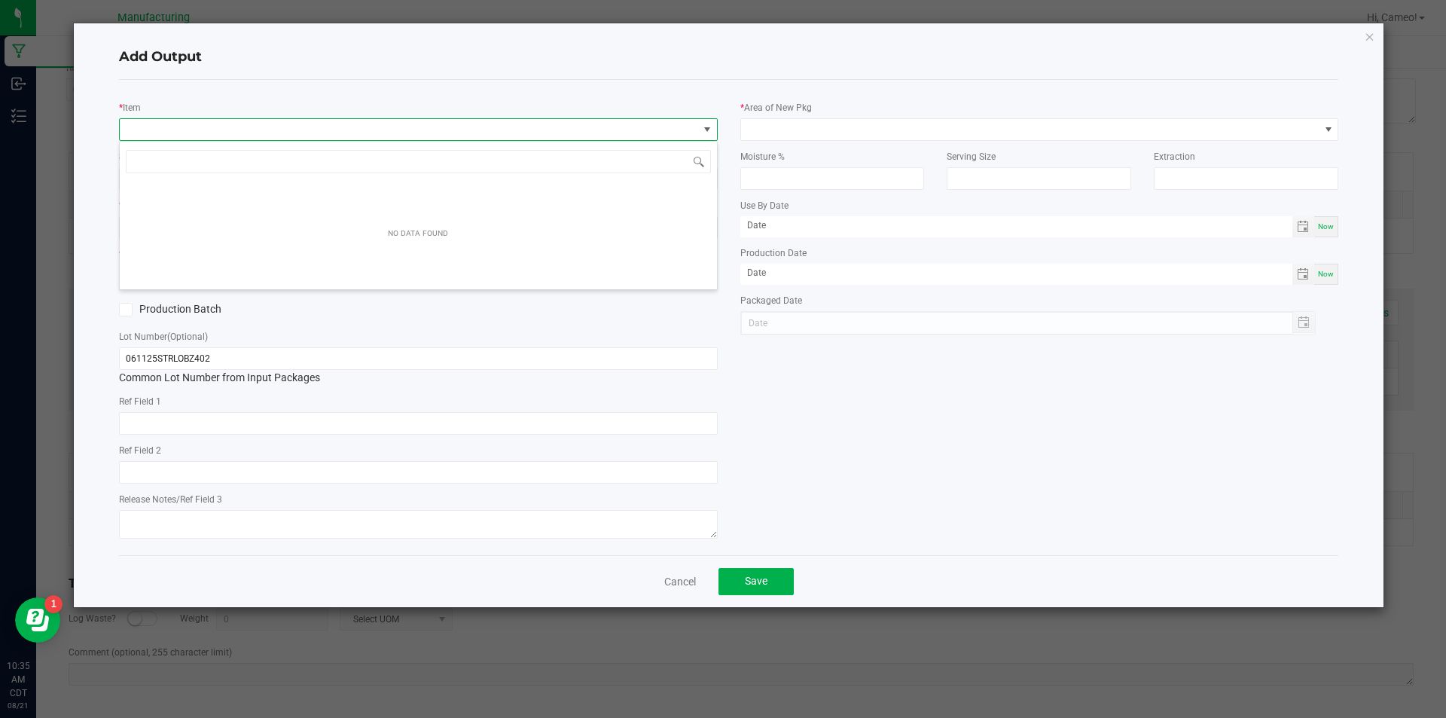
scroll to position [23, 599]
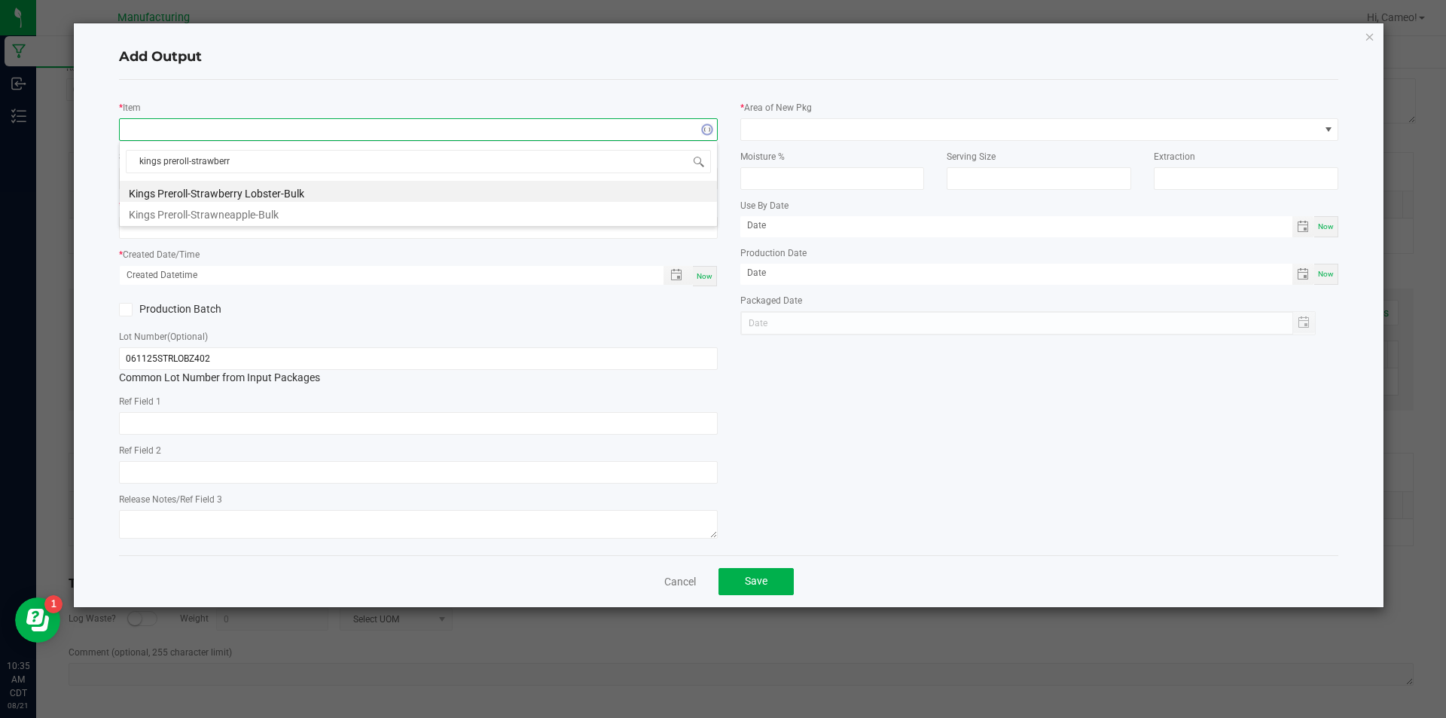
type input "kings preroll-strawberry"
click at [446, 190] on li "Kings Preroll-Strawberry Lobster-Bulk" at bounding box center [418, 191] width 597 height 21
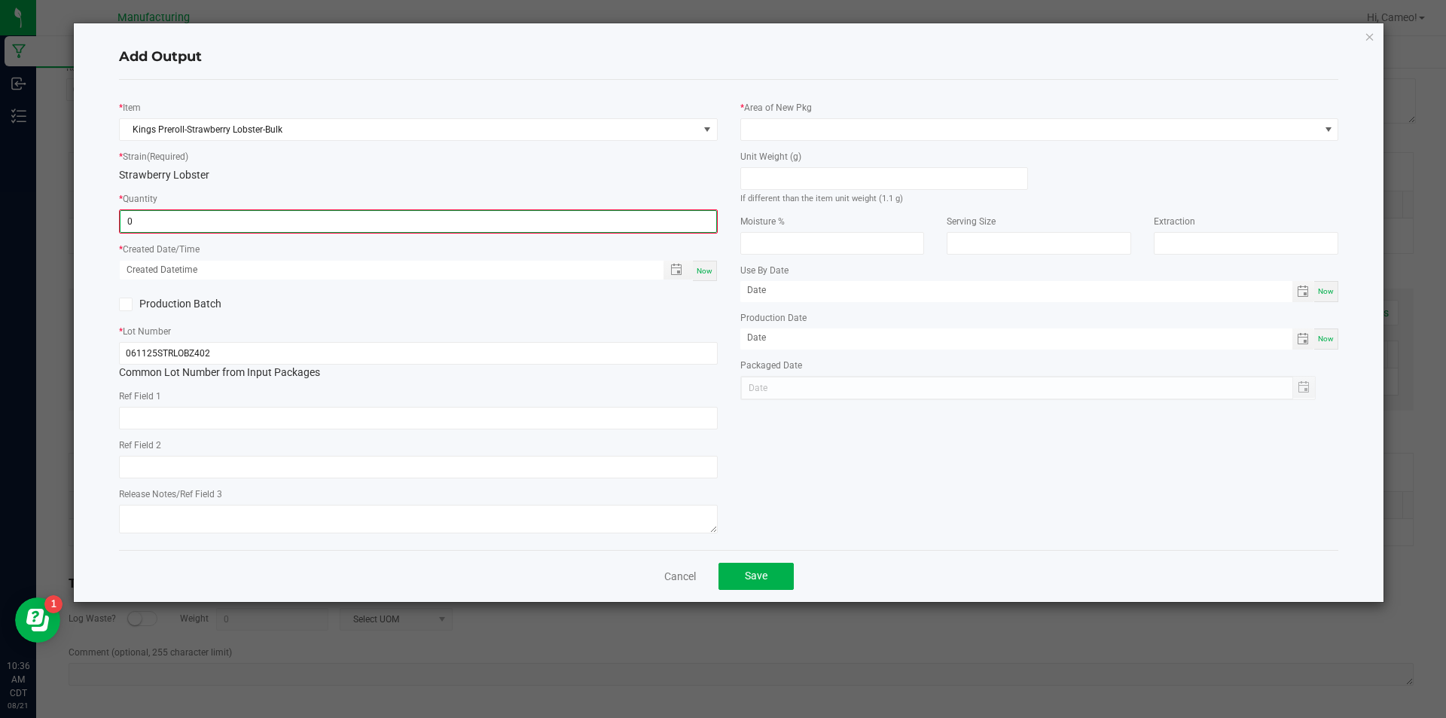
click at [425, 215] on input "0" at bounding box center [419, 221] width 596 height 21
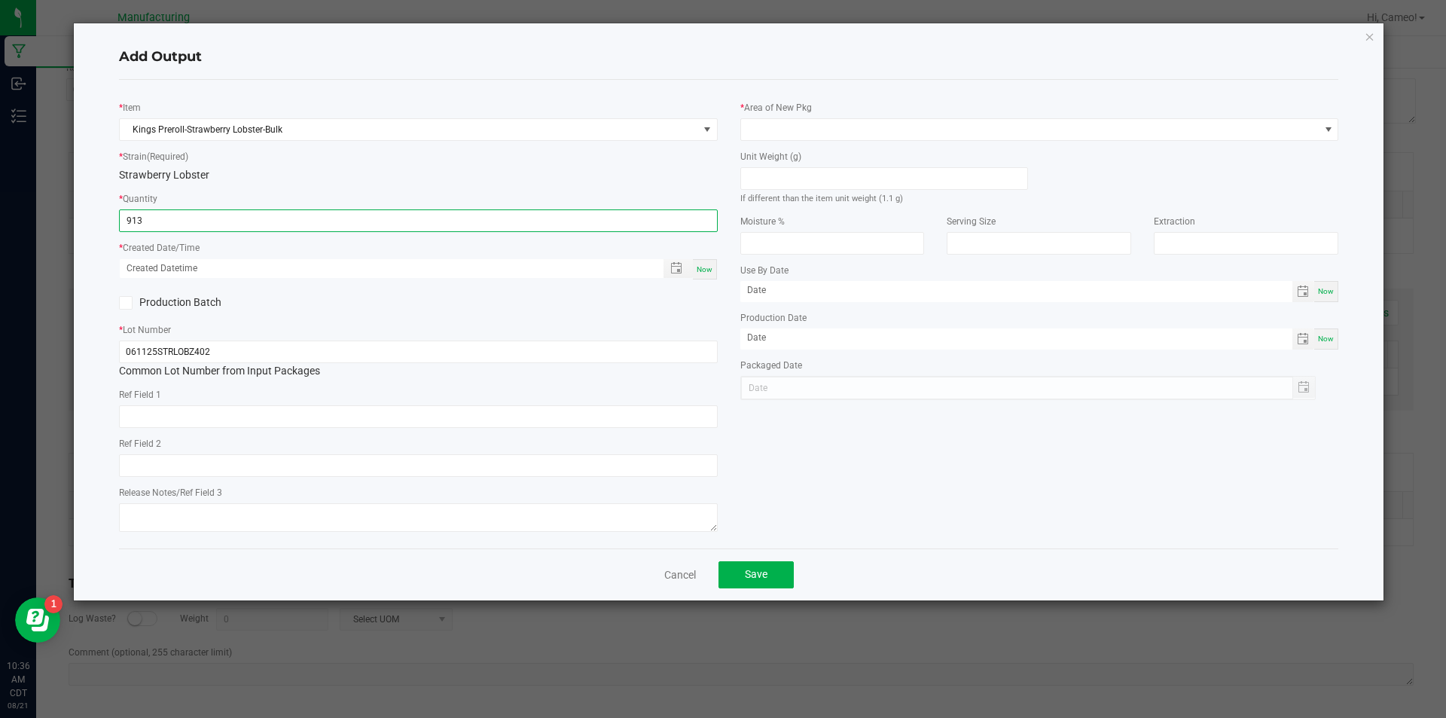
type input "913 ea"
click at [700, 273] on span "Now" at bounding box center [705, 269] width 16 height 8
type input "[DATE] 10:36 AM"
type input "[DATE]"
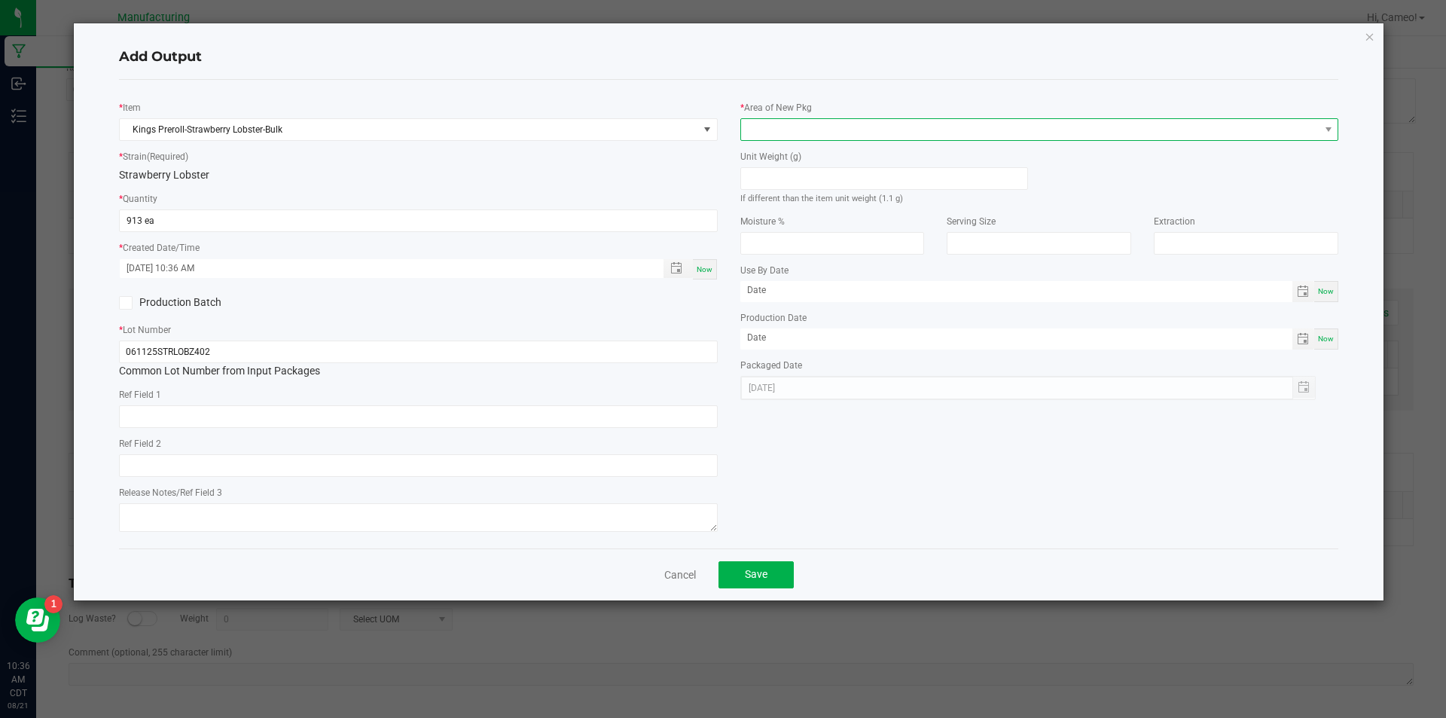
click at [899, 131] on span at bounding box center [1030, 129] width 578 height 21
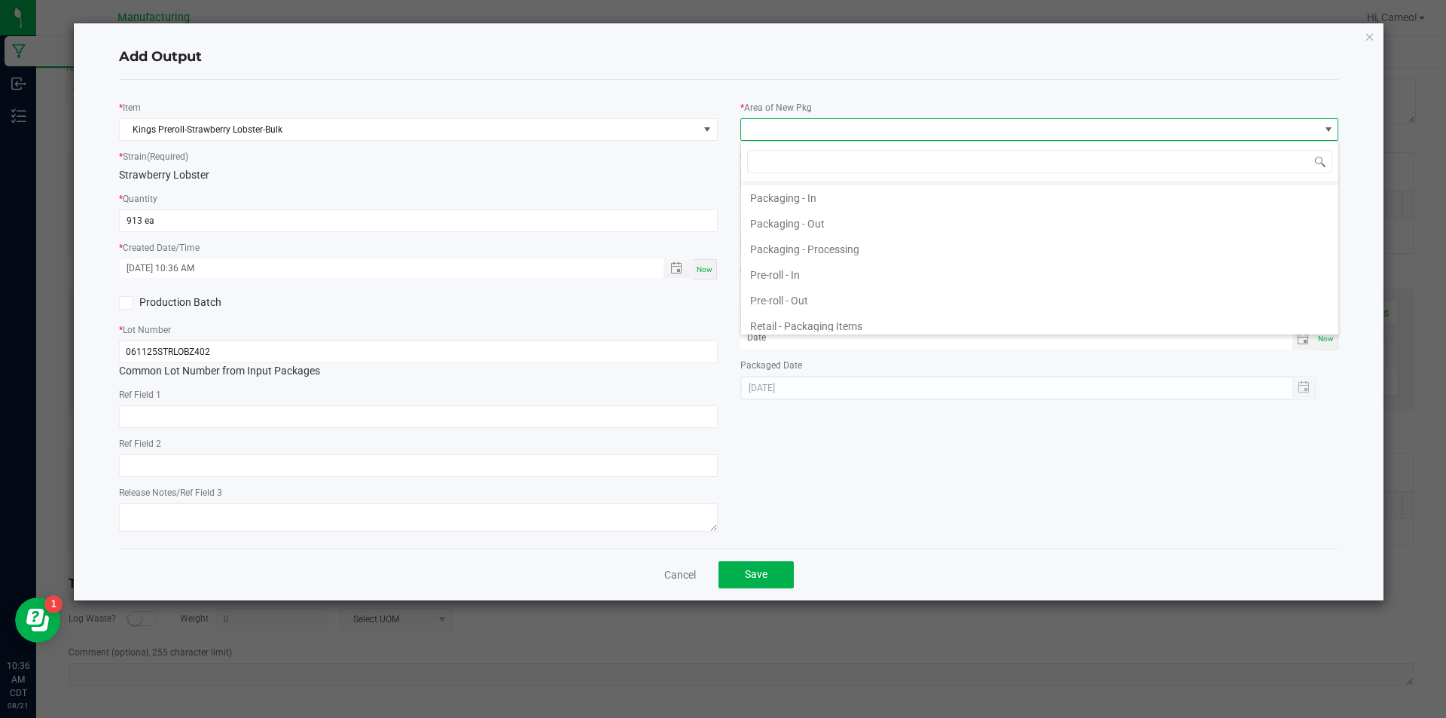
scroll to position [527, 0]
click at [814, 230] on li "Pre-roll - Out" at bounding box center [1039, 230] width 597 height 26
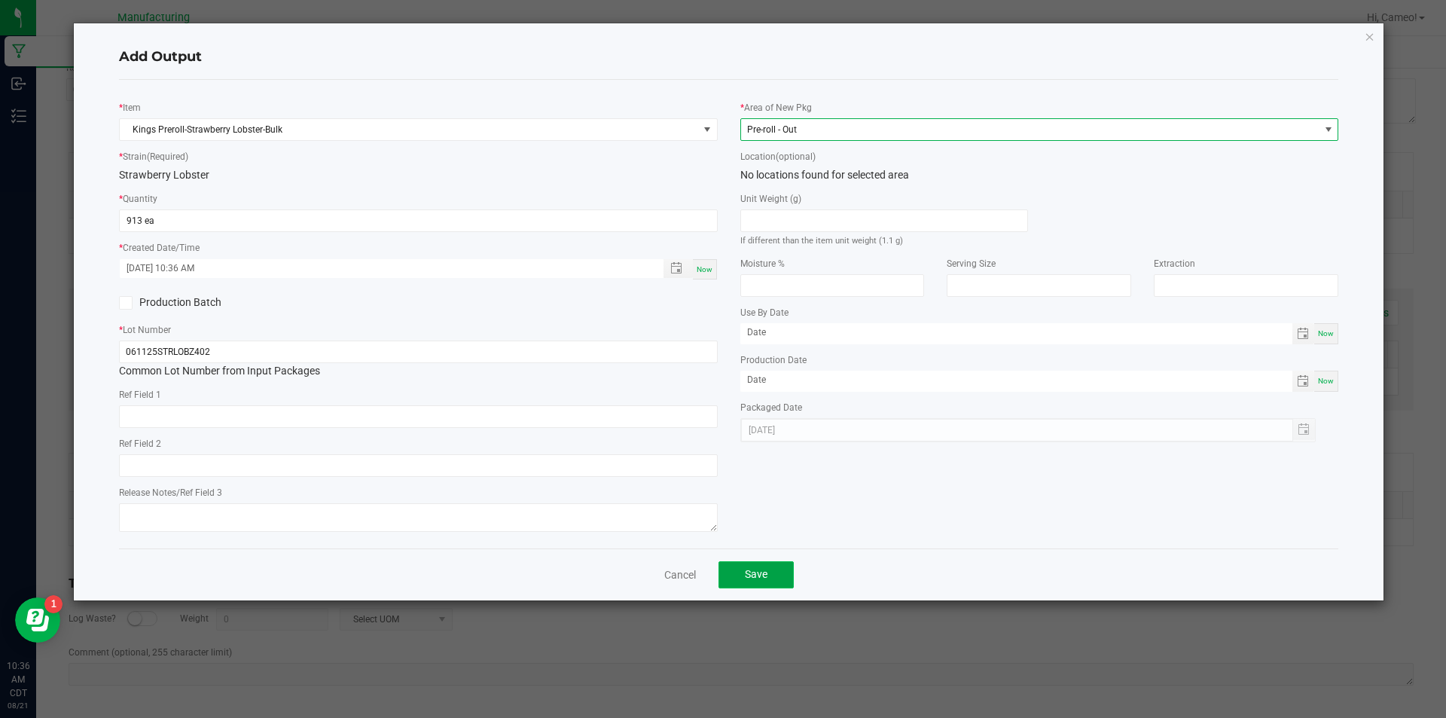
click at [771, 578] on button "Save" at bounding box center [756, 574] width 75 height 27
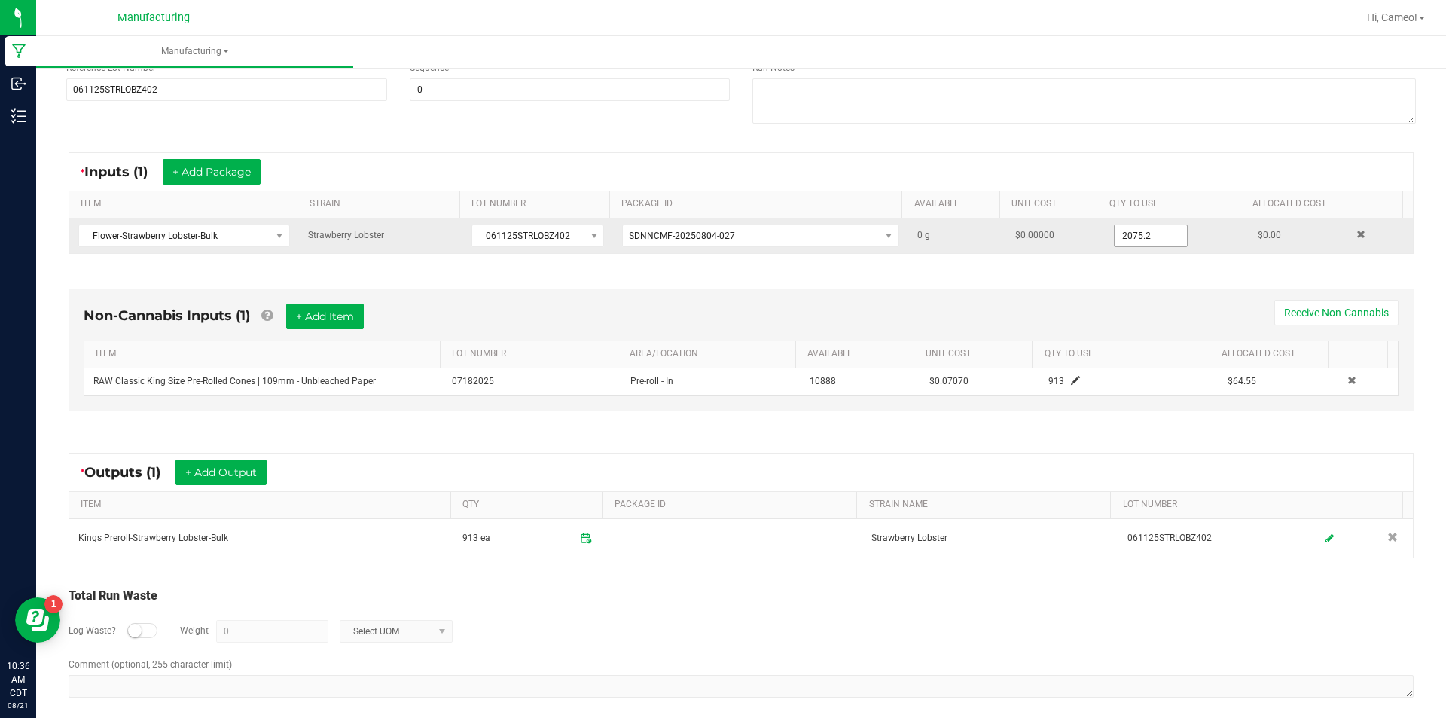
click at [1138, 240] on input "2075.2" at bounding box center [1151, 235] width 72 height 21
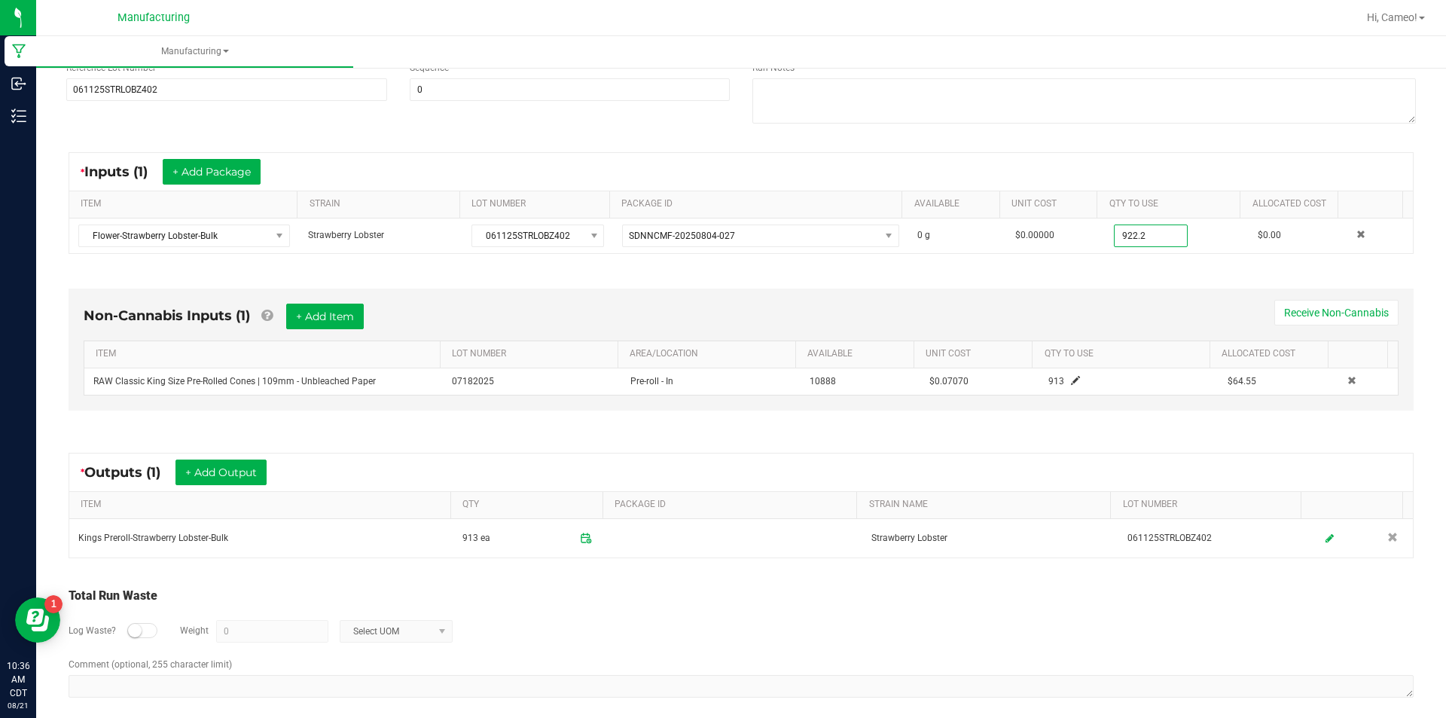
type input "922.2000 g"
click at [1088, 273] on div "Non-Cannabis Inputs (1) + Add Item Receive Non-Cannabis ITEM LOT NUMBER AREA/LO…" at bounding box center [741, 353] width 1372 height 172
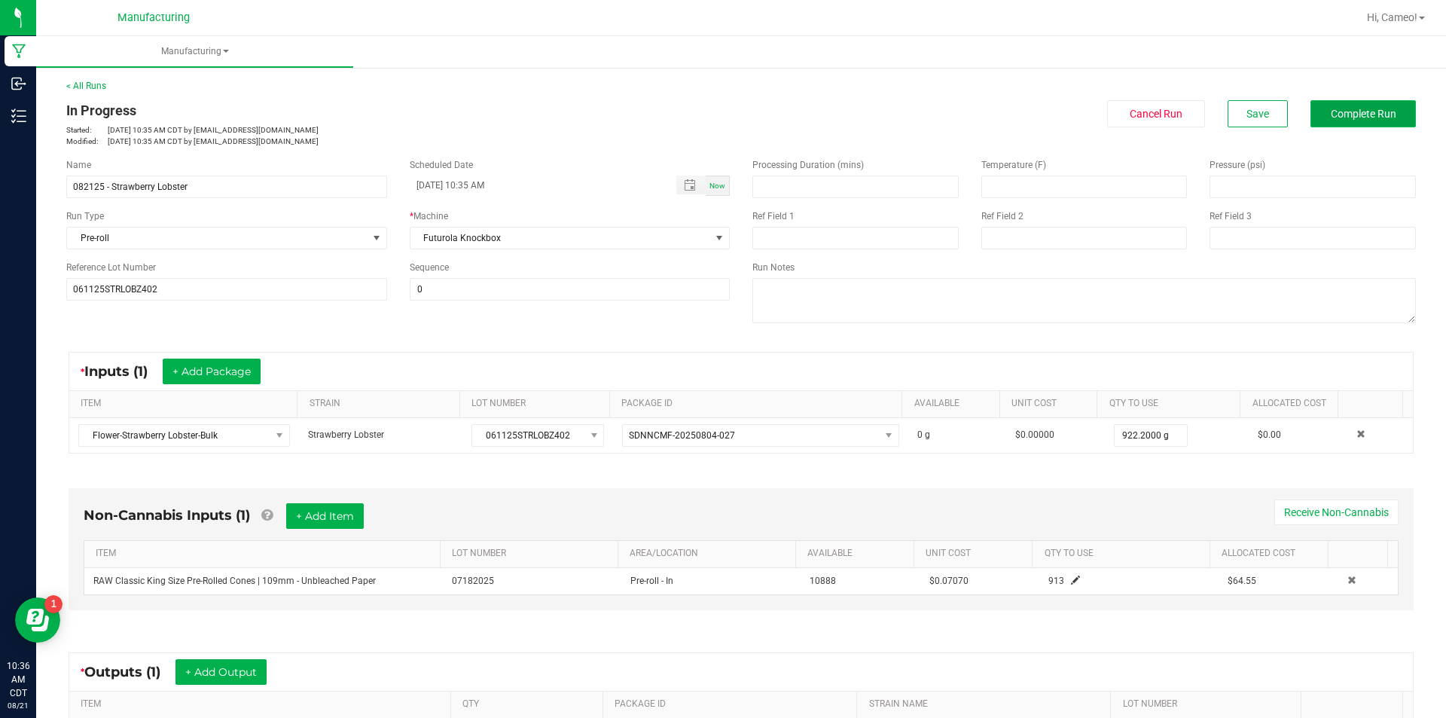
click at [1359, 124] on button "Complete Run" at bounding box center [1363, 113] width 105 height 27
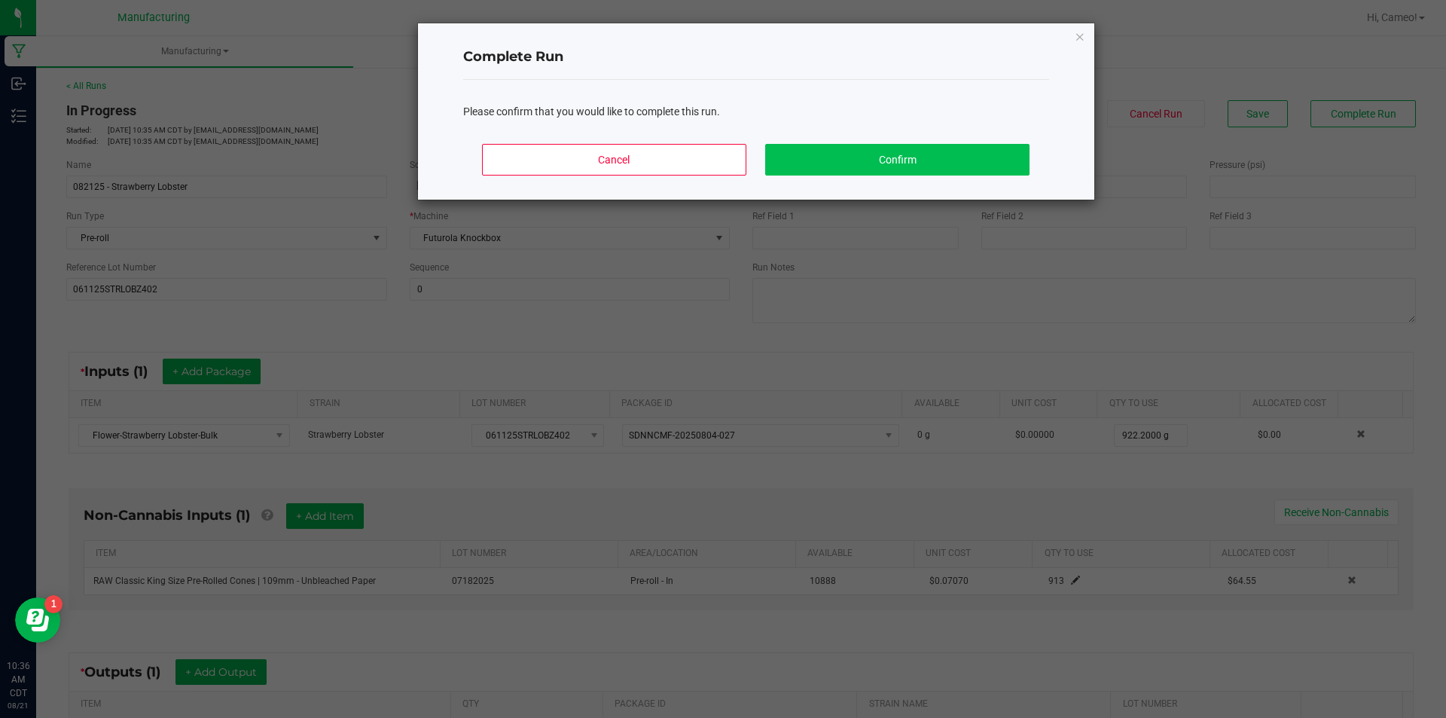
click at [1005, 142] on div "Cancel Confirm" at bounding box center [756, 166] width 586 height 68
click at [997, 156] on button "Confirm" at bounding box center [897, 160] width 264 height 32
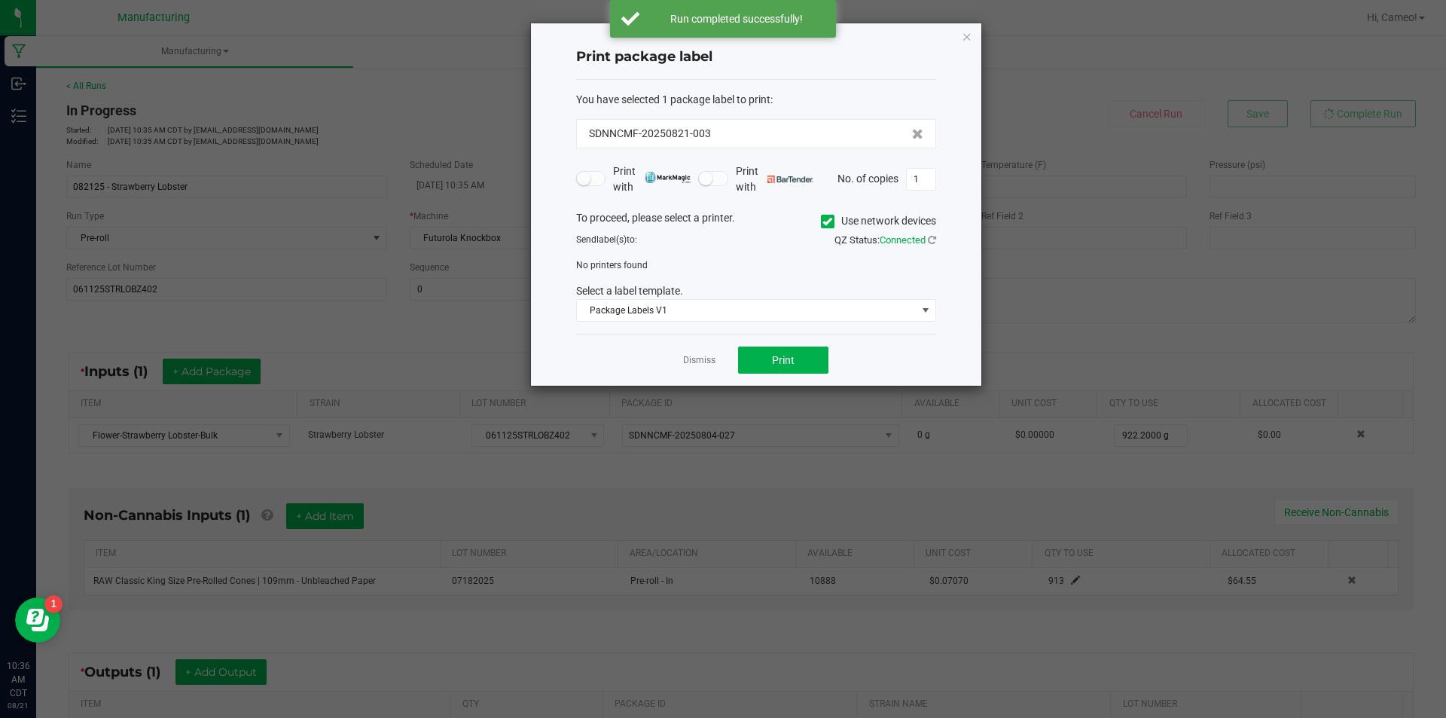
click at [828, 221] on icon at bounding box center [827, 221] width 10 height 0
click at [0, 0] on input "Use network devices" at bounding box center [0, 0] width 0 height 0
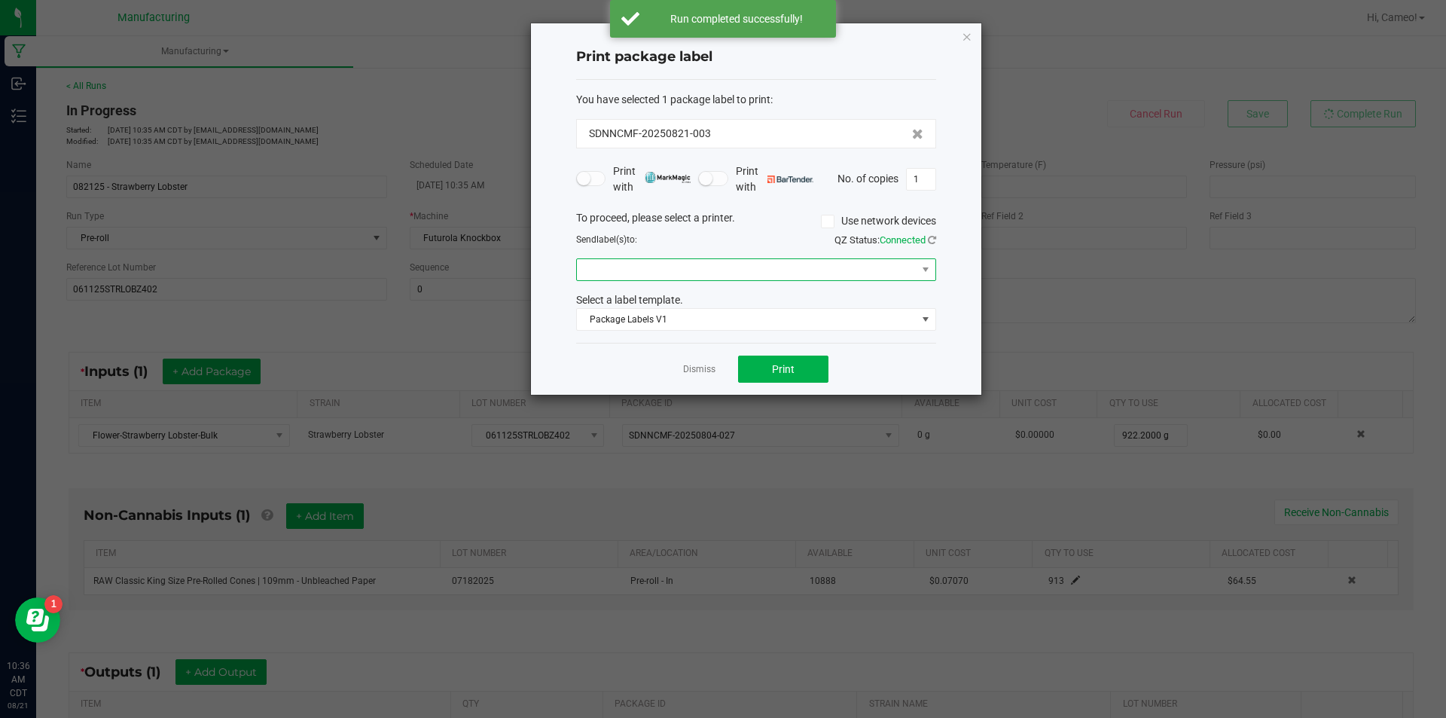
click at [817, 268] on span at bounding box center [747, 269] width 340 height 21
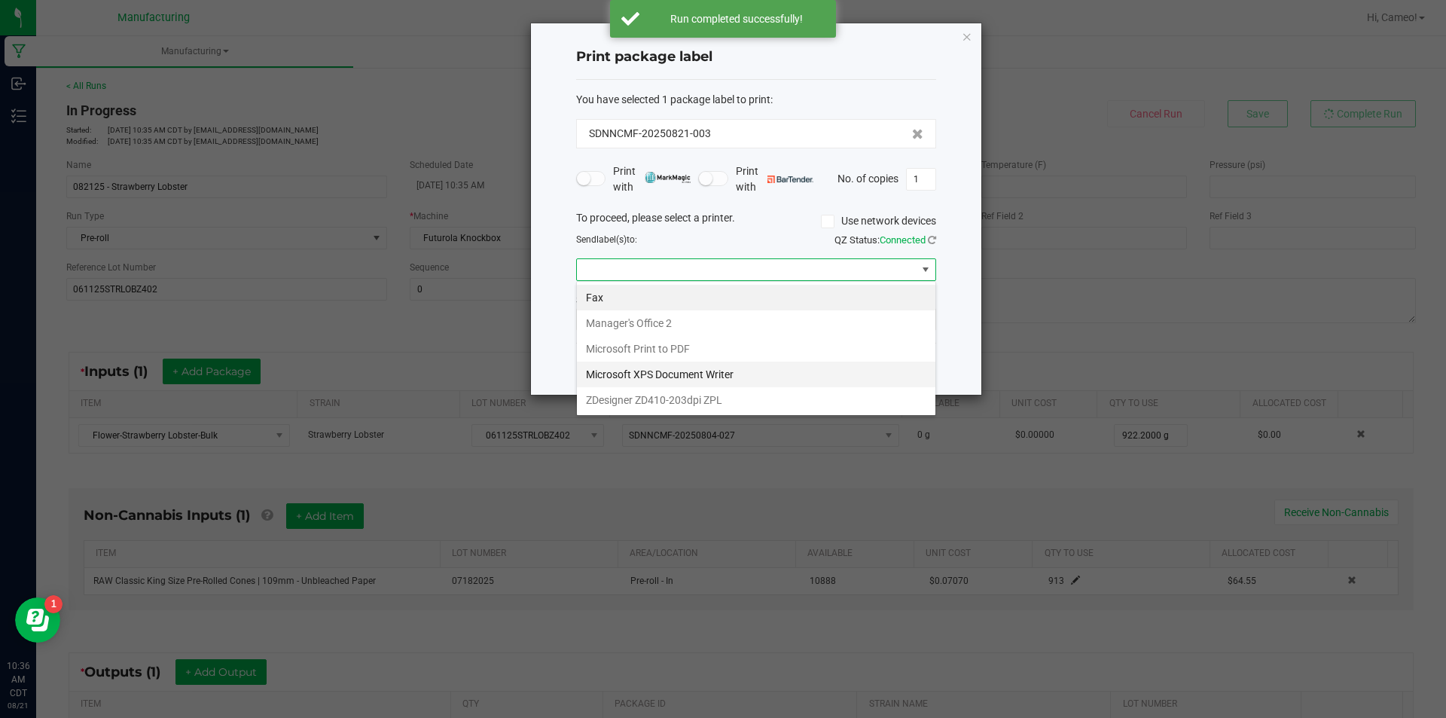
scroll to position [23, 360]
click at [723, 393] on ZPL "ZDesigner ZD410-203dpi ZPL" at bounding box center [756, 400] width 359 height 26
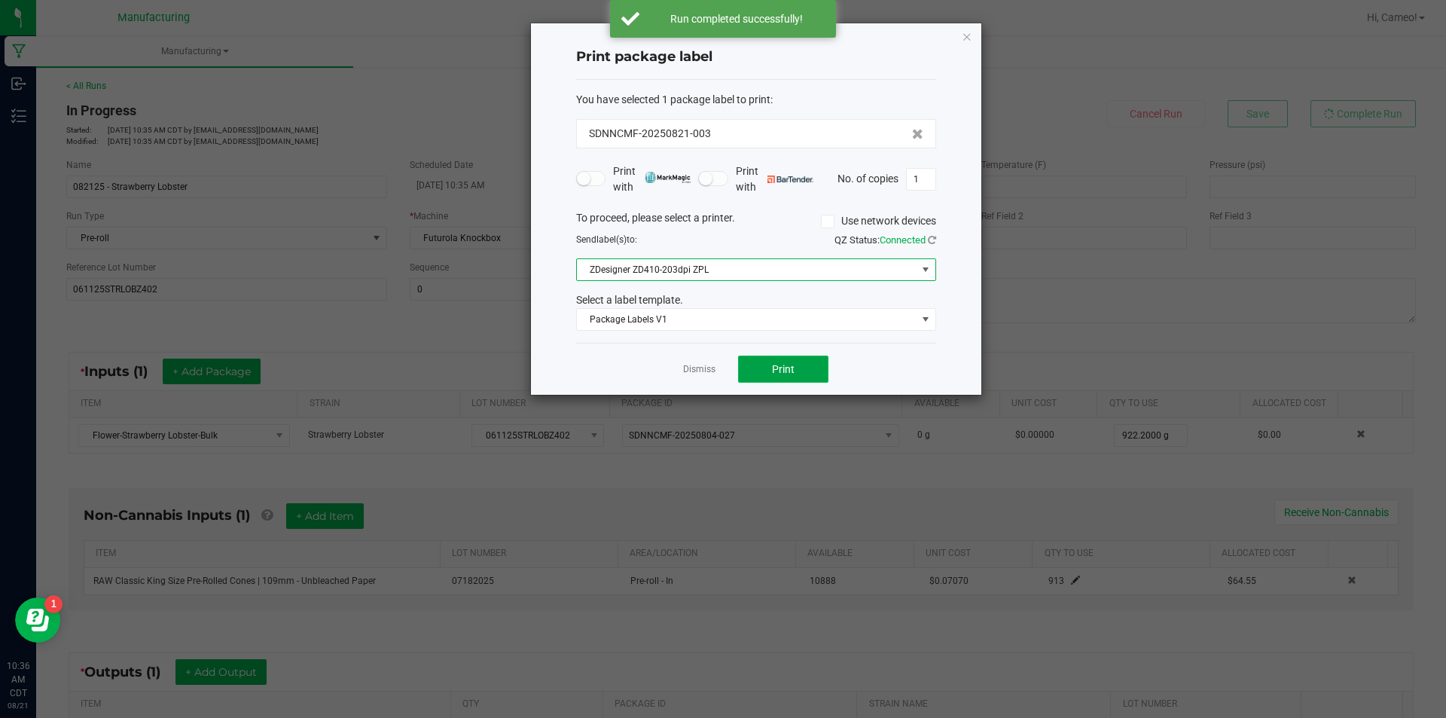
click at [792, 366] on span "Print" at bounding box center [783, 369] width 23 height 12
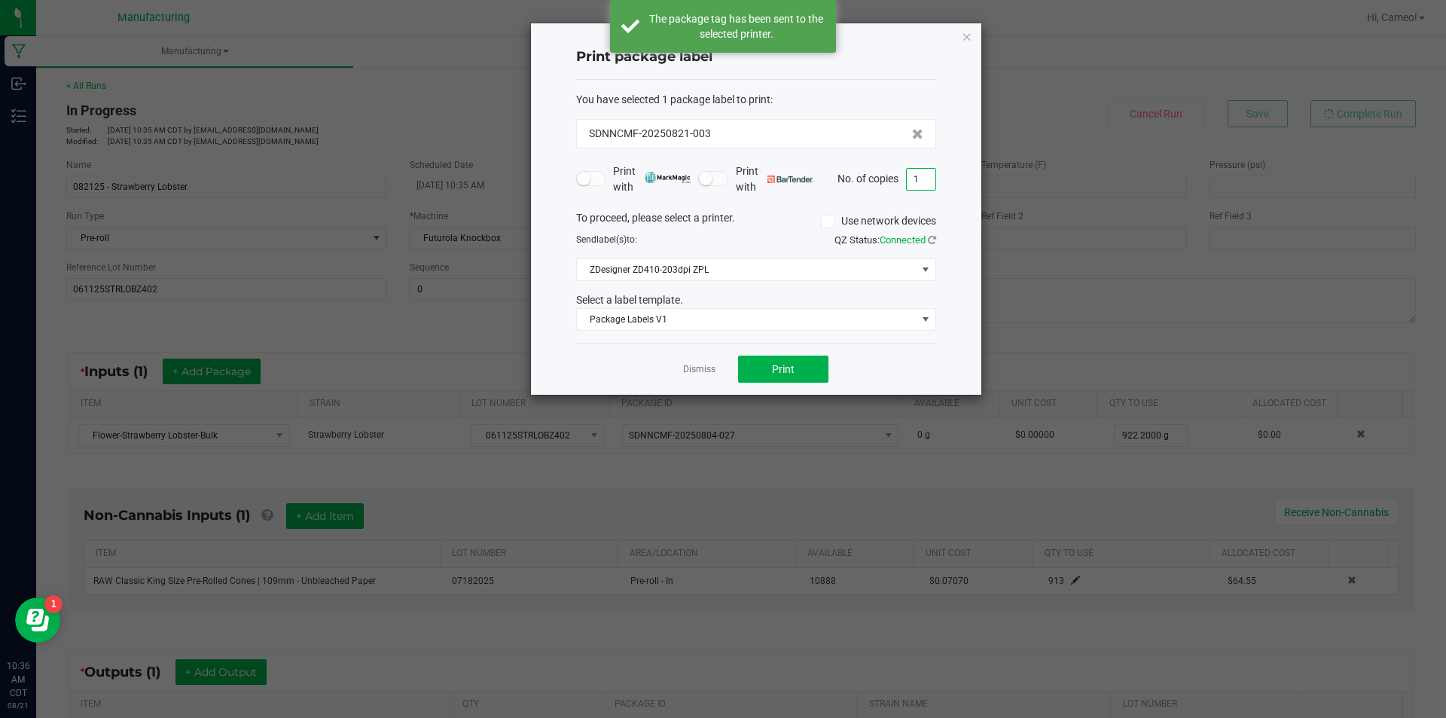
click at [928, 178] on input "1" at bounding box center [921, 179] width 29 height 21
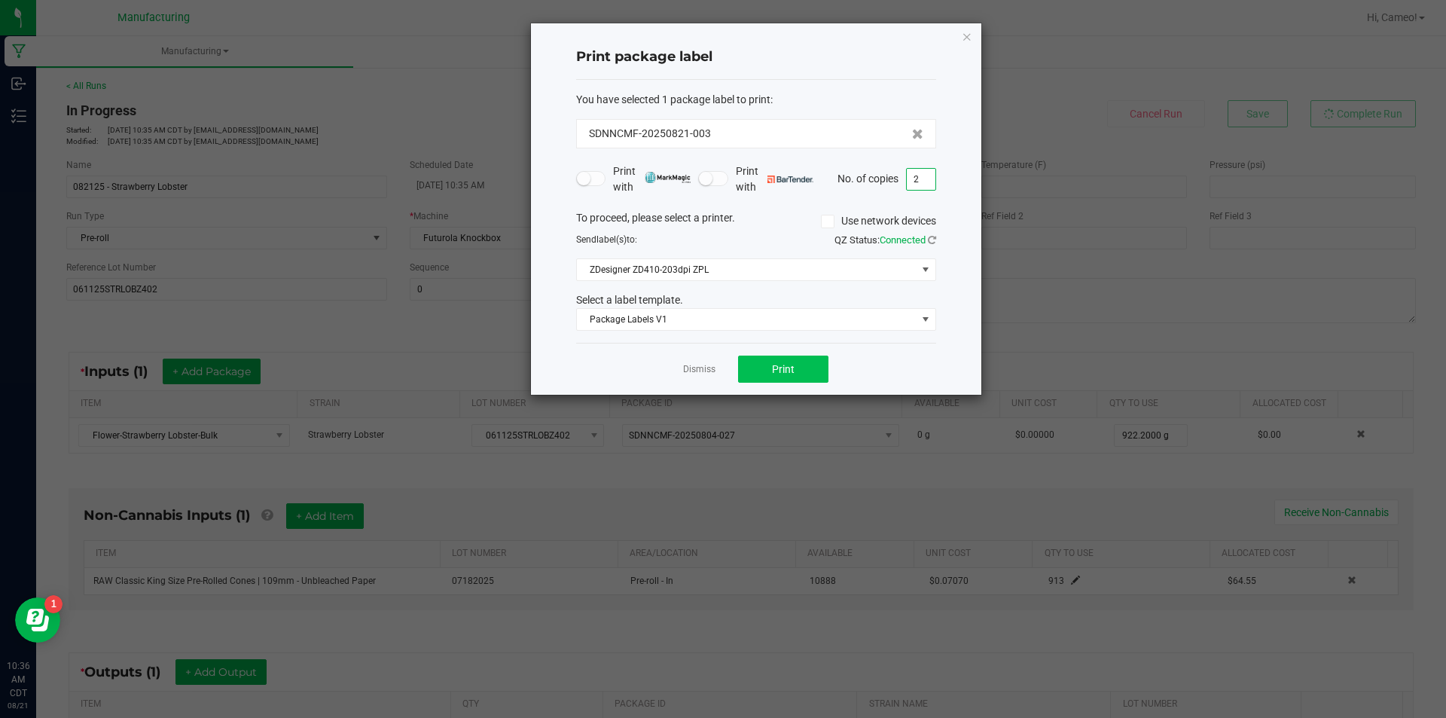
type input "2"
click at [784, 365] on span "Print" at bounding box center [783, 369] width 23 height 12
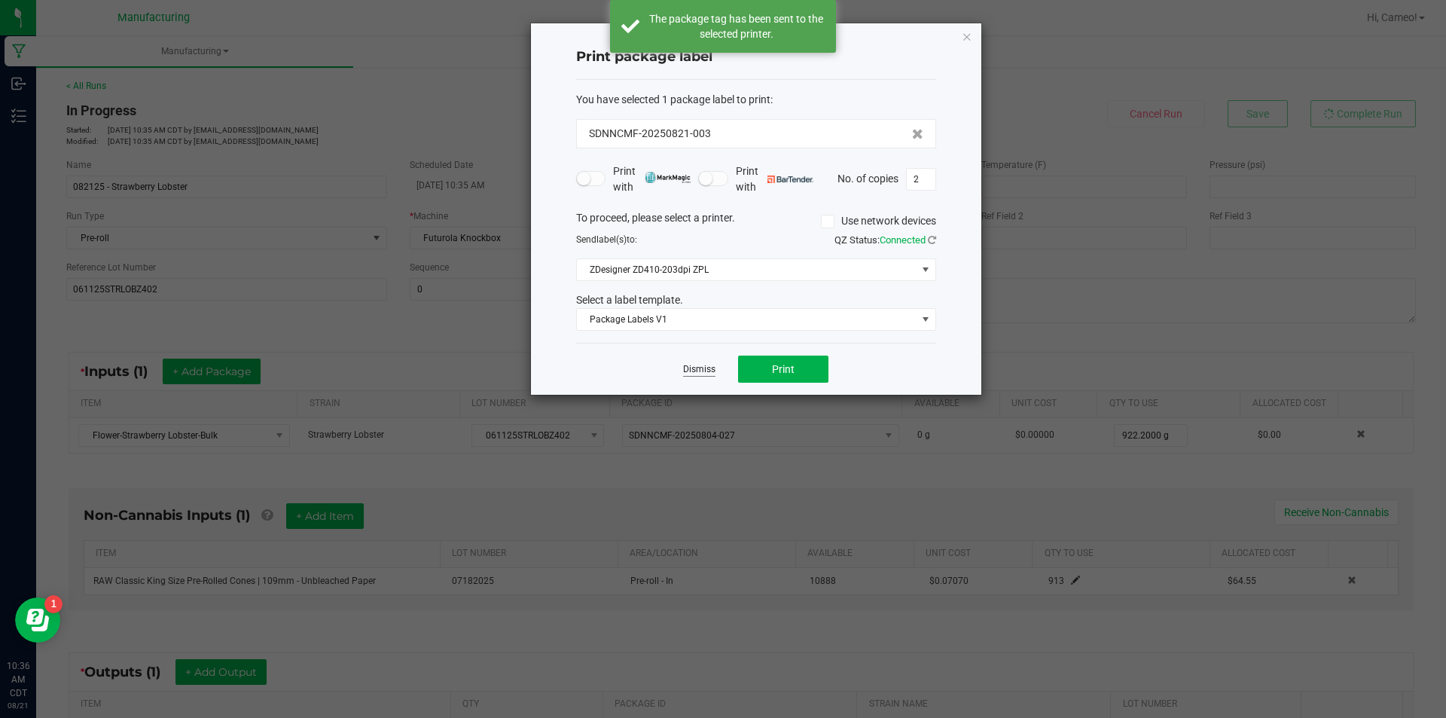
click at [688, 366] on link "Dismiss" at bounding box center [699, 369] width 32 height 13
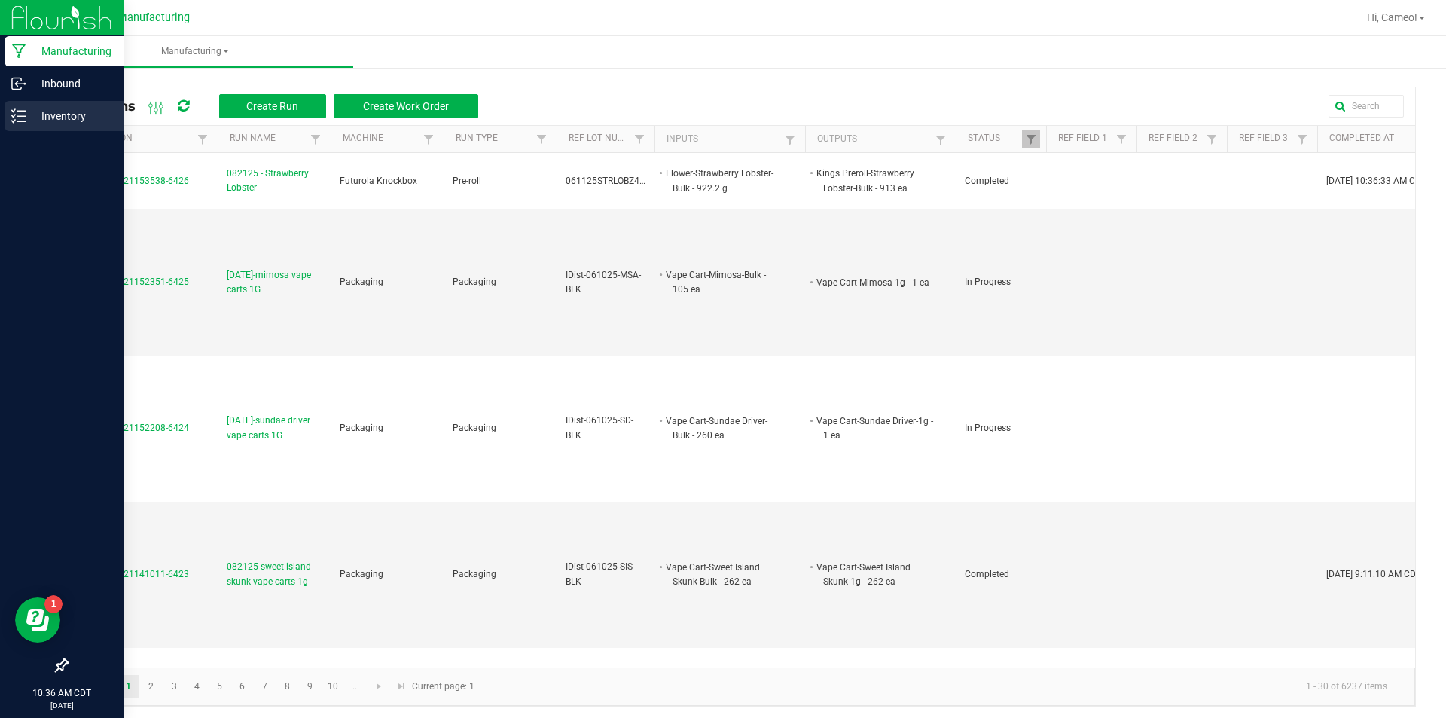
click at [51, 121] on p "Inventory" at bounding box center [71, 116] width 90 height 18
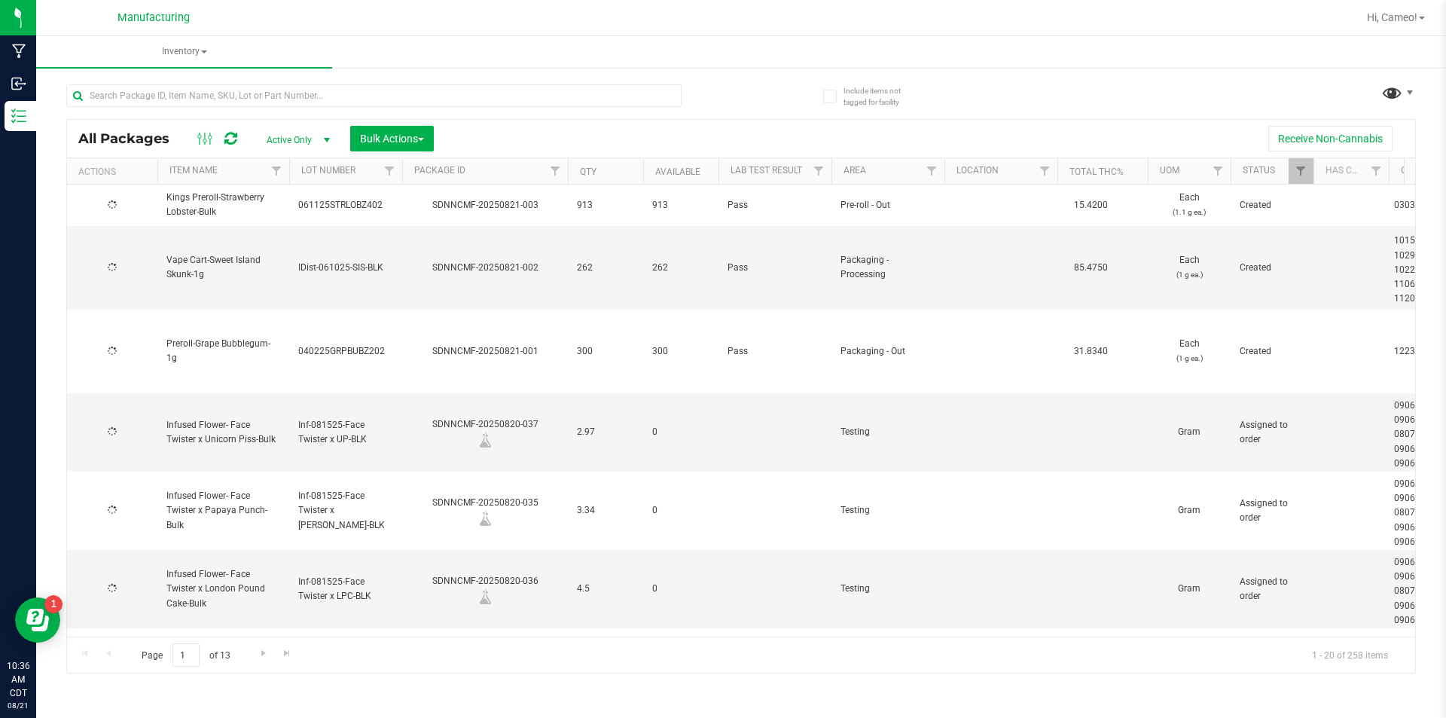
type input "[DATE]"
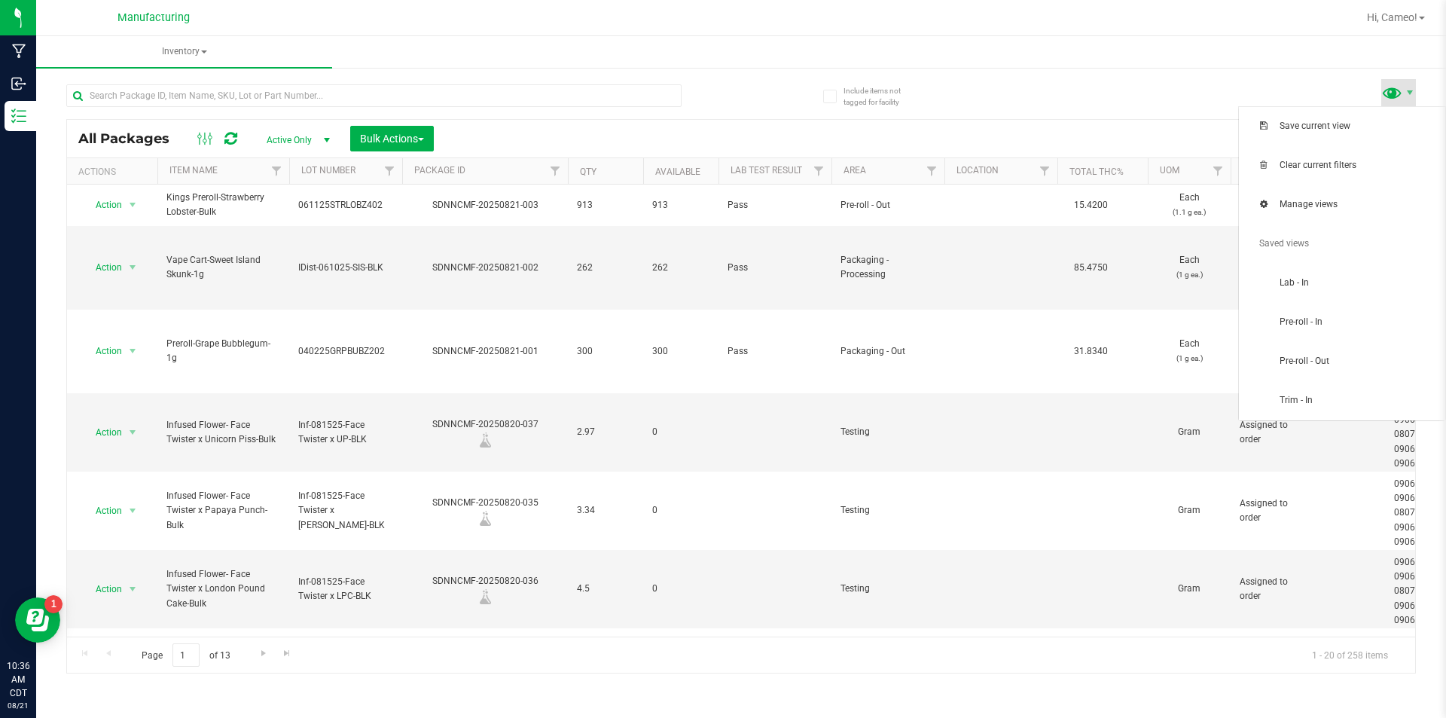
click at [1396, 98] on span at bounding box center [1392, 92] width 22 height 22
click at [1334, 330] on span "Pre-roll - In" at bounding box center [1342, 322] width 188 height 30
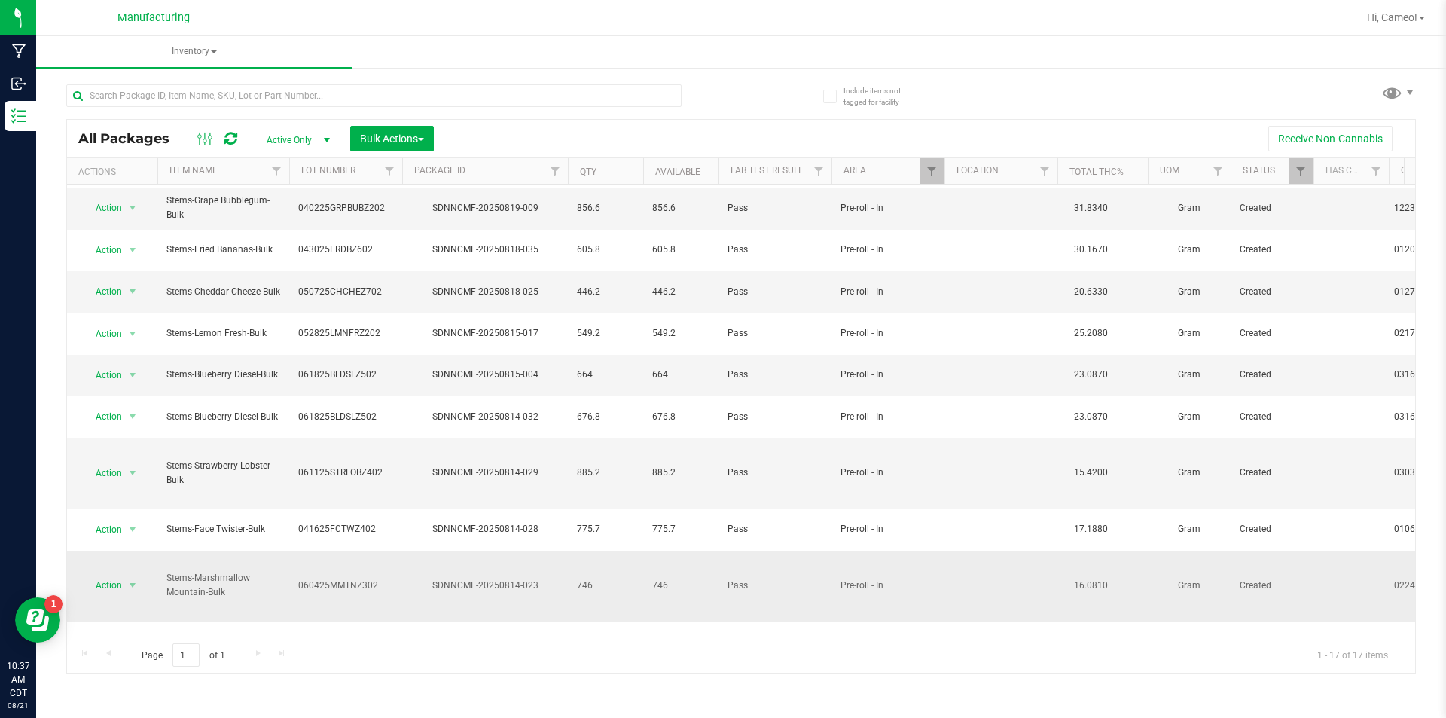
scroll to position [227, 0]
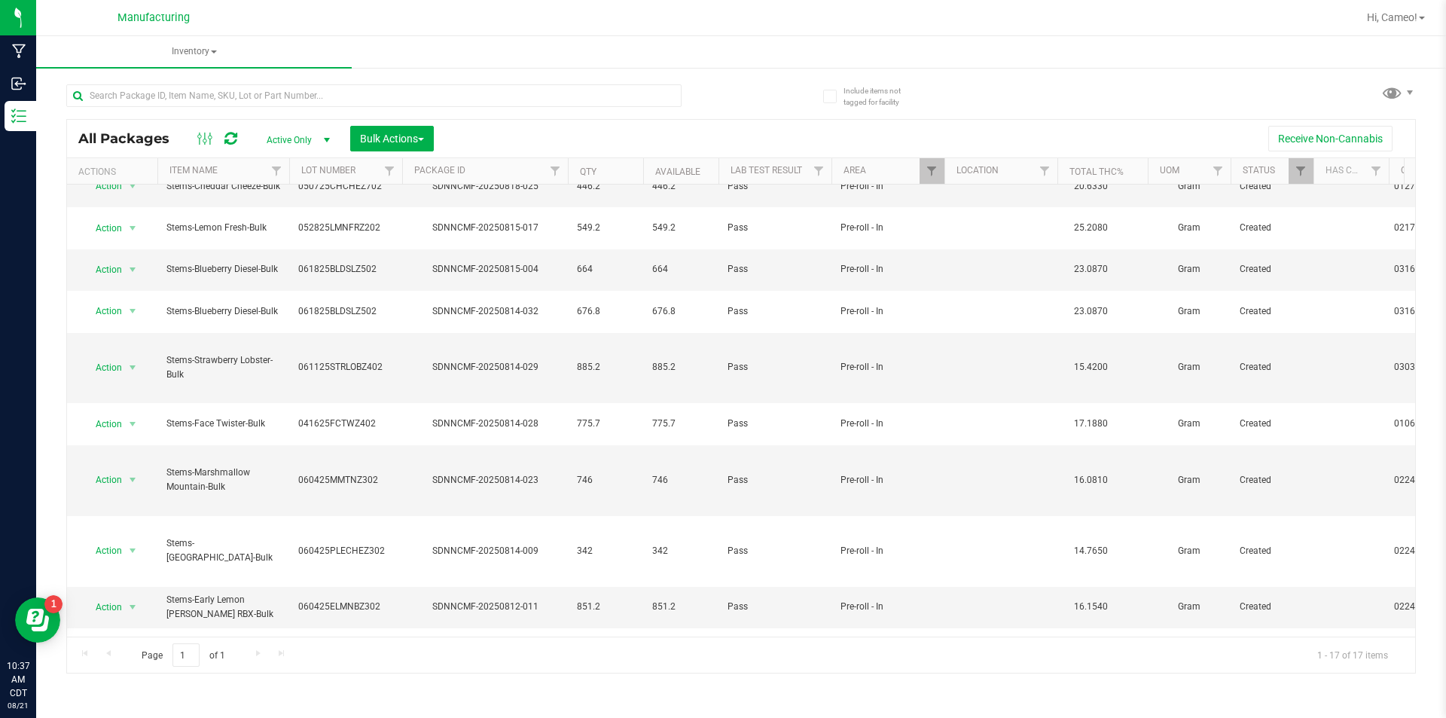
click at [115, 694] on span "Action" at bounding box center [102, 704] width 41 height 21
click at [130, 468] on li "Locate package" at bounding box center [130, 470] width 95 height 23
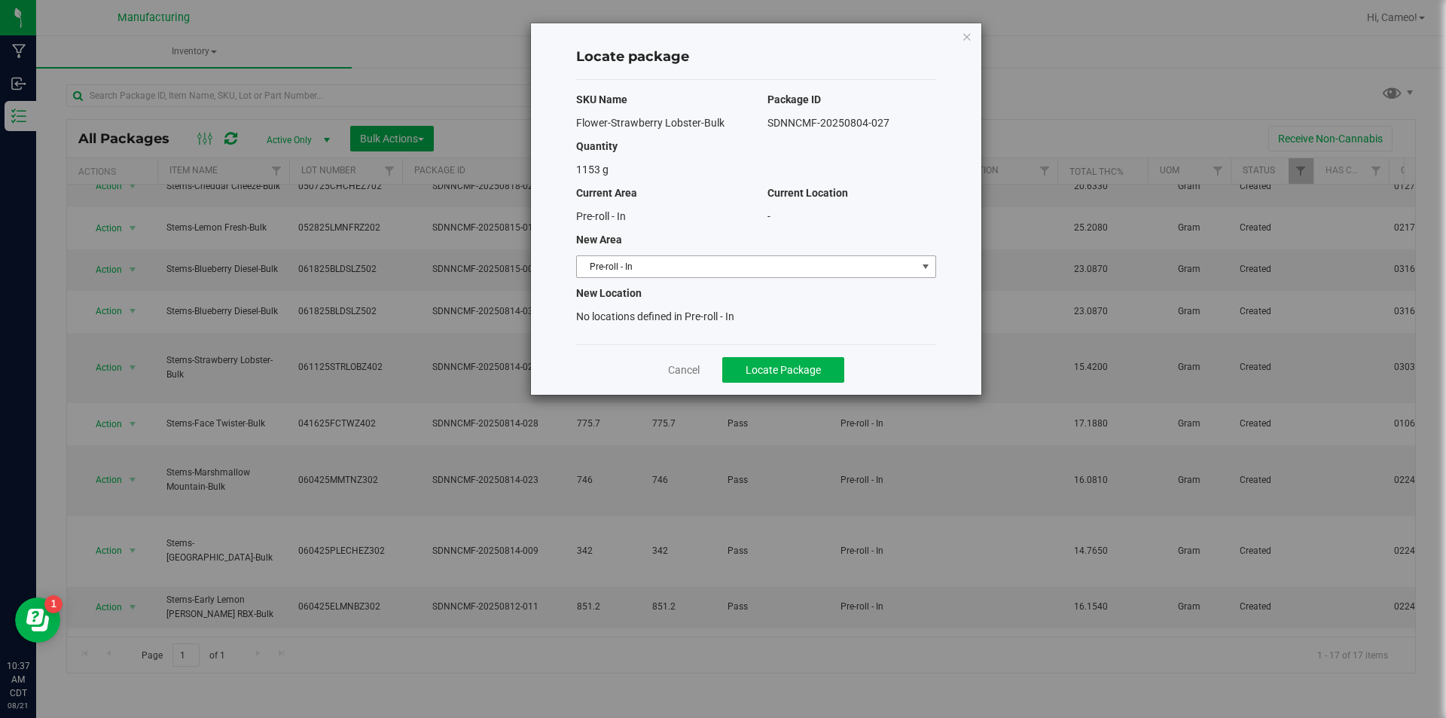
click at [664, 274] on span "Pre-roll - In" at bounding box center [747, 266] width 340 height 21
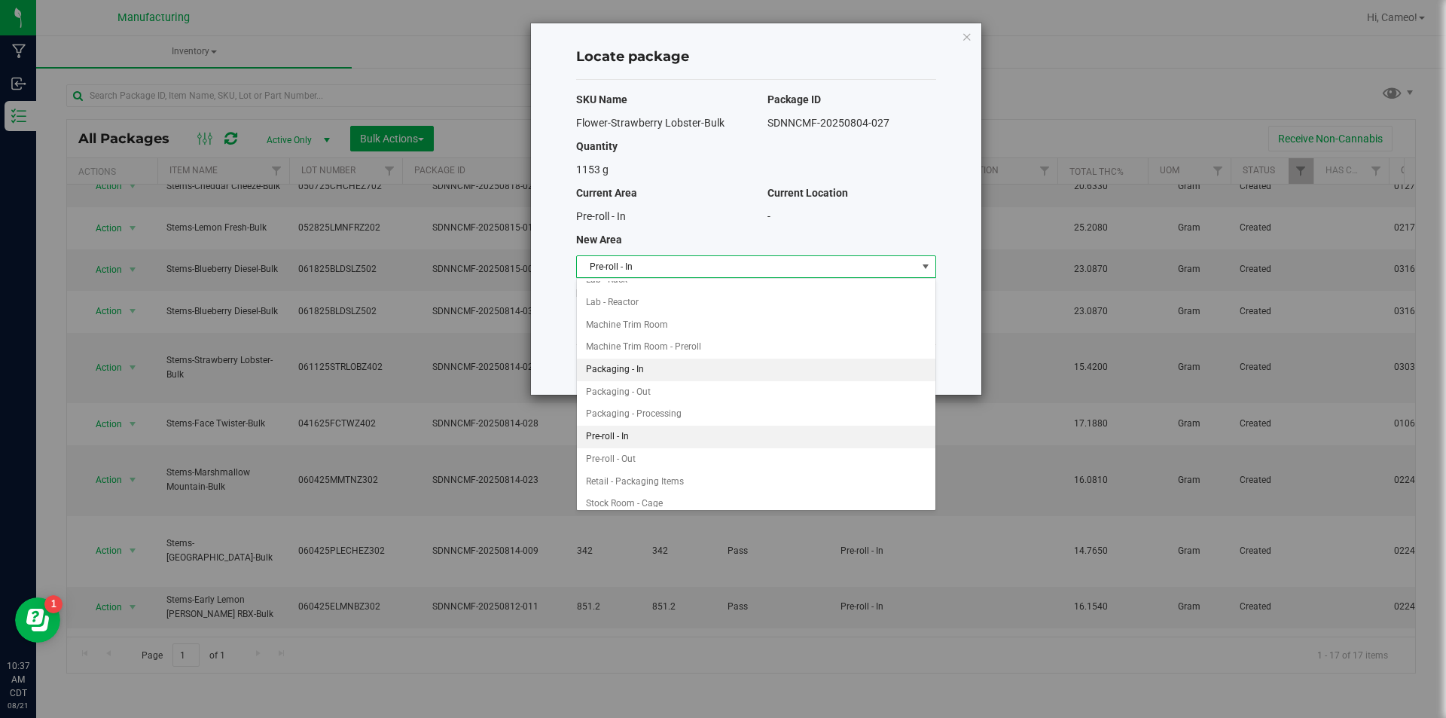
scroll to position [250, 0]
click at [670, 424] on li "Machine Trim Room - Preroll" at bounding box center [756, 422] width 359 height 23
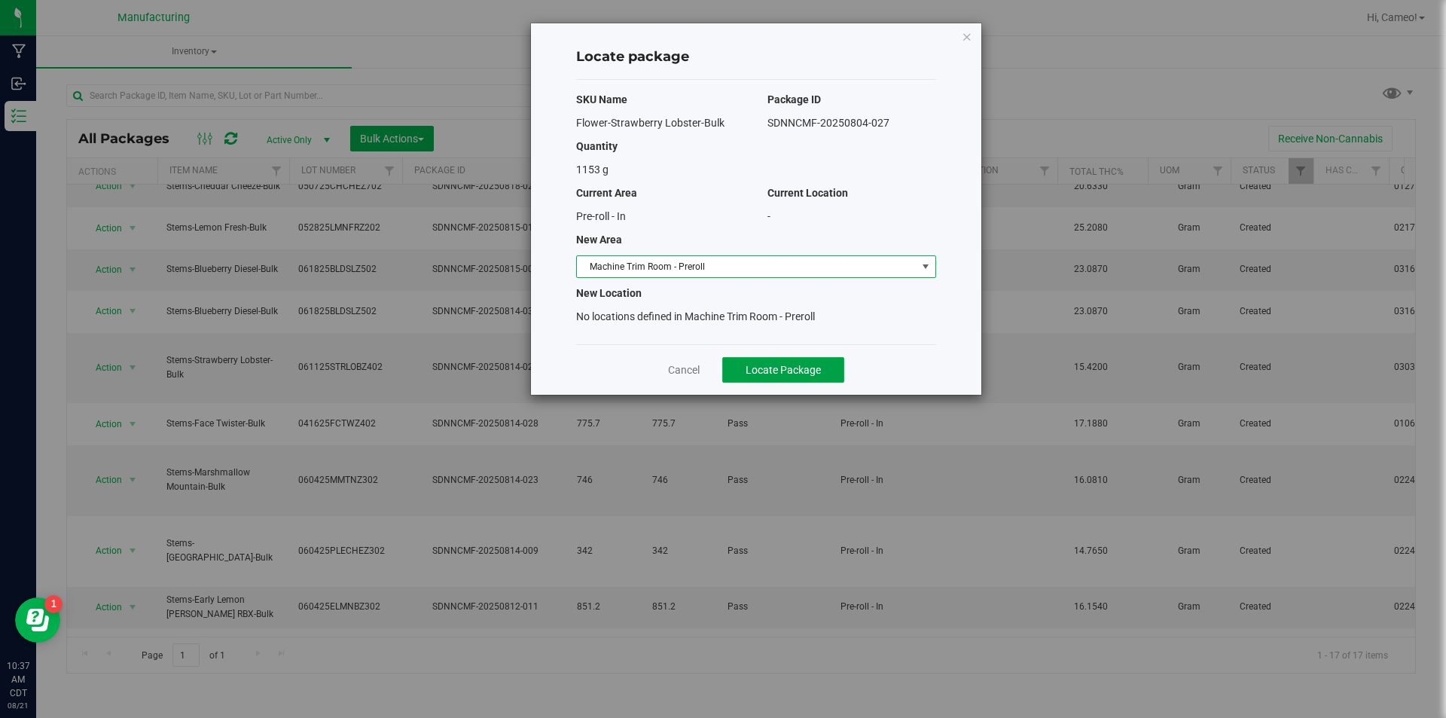
click at [761, 372] on span "Locate Package" at bounding box center [783, 370] width 75 height 12
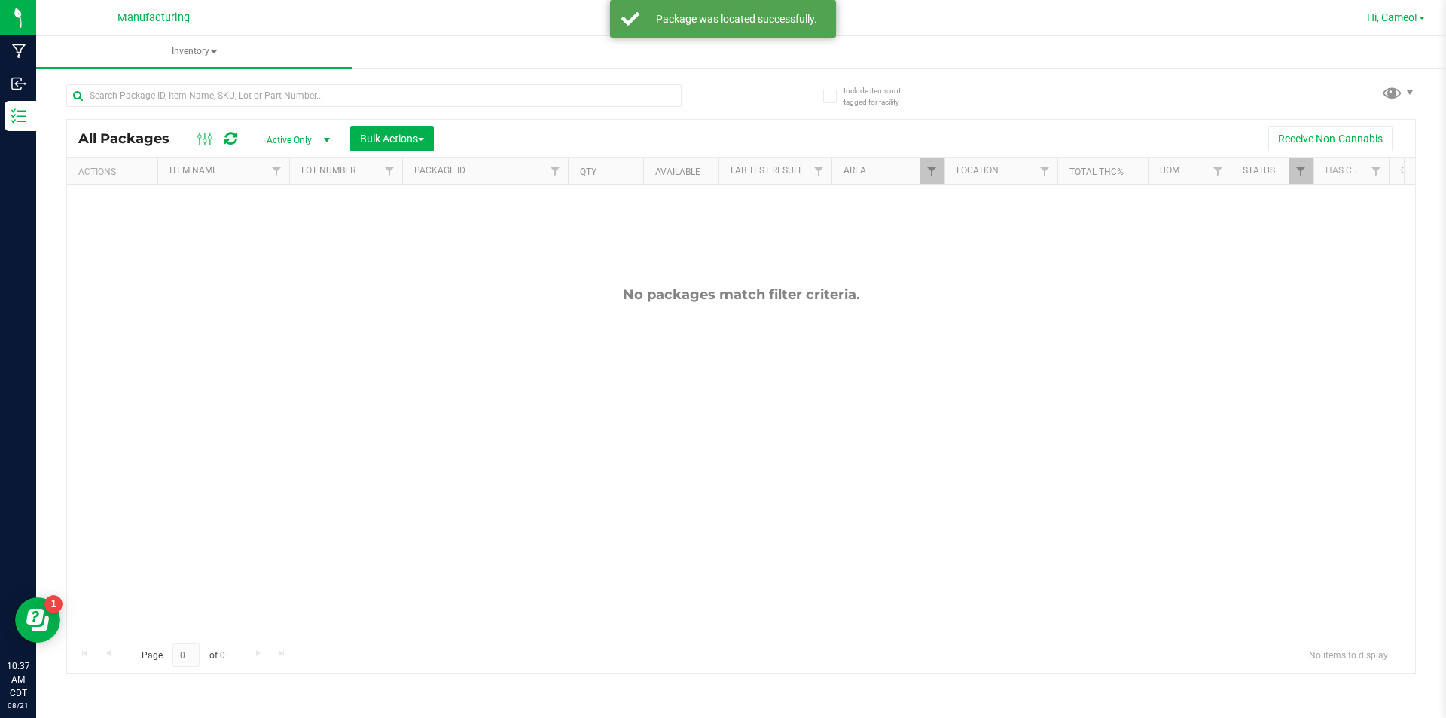
click at [1402, 15] on span "Hi, Cameo!" at bounding box center [1392, 17] width 50 height 12
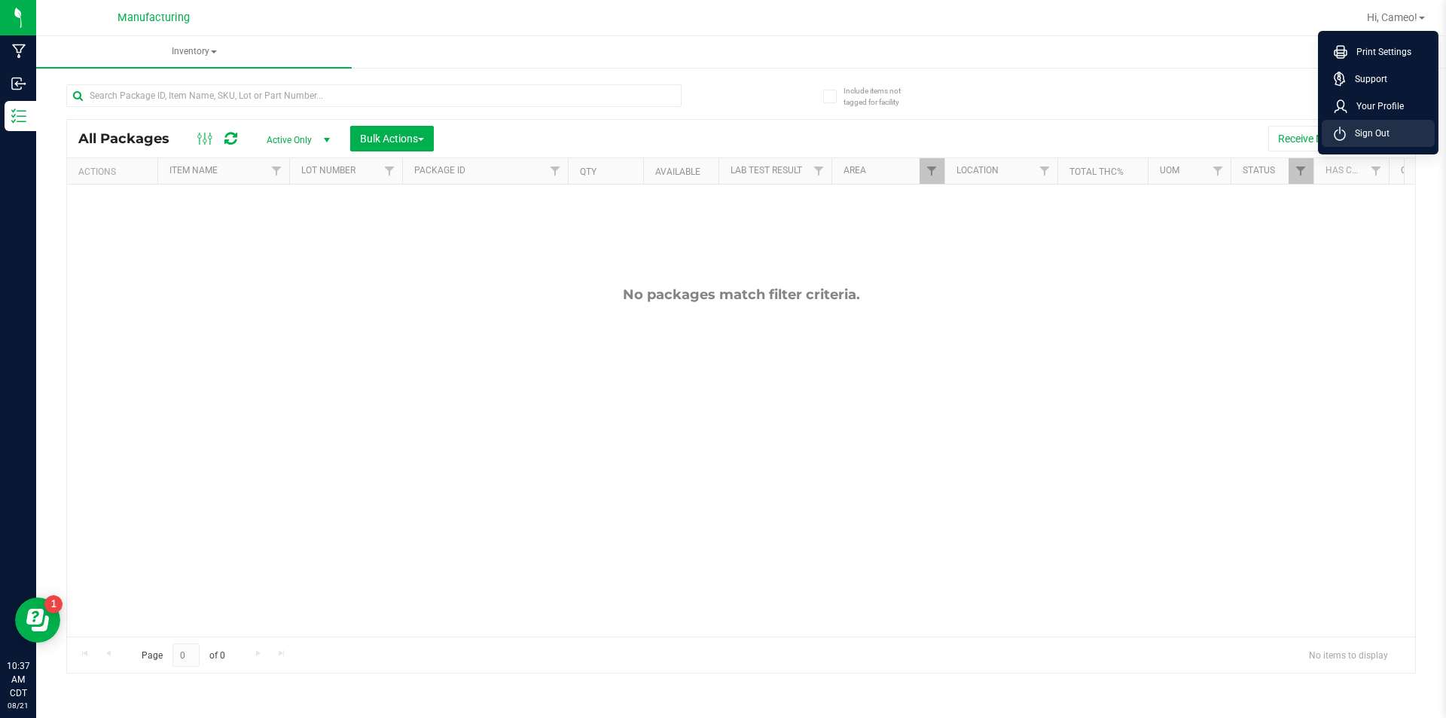
click at [1350, 131] on span "Sign Out" at bounding box center [1368, 133] width 44 height 15
